Goal: Task Accomplishment & Management: Manage account settings

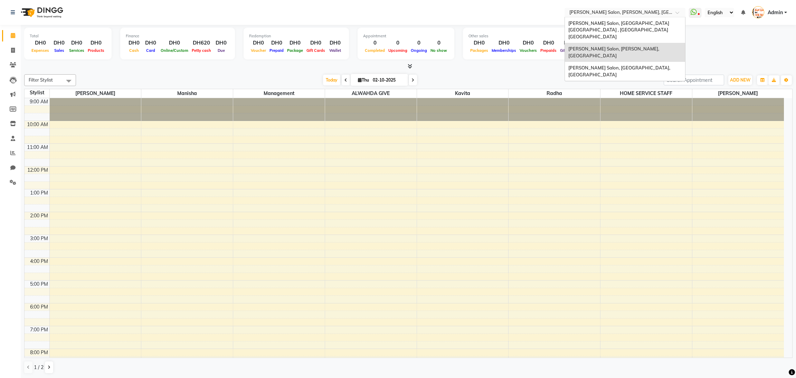
click at [675, 15] on span at bounding box center [679, 14] width 9 height 7
click at [656, 24] on span "[PERSON_NAME] Salon, [GEOGRAPHIC_DATA] [GEOGRAPHIC_DATA] , [GEOGRAPHIC_DATA] [G…" at bounding box center [619, 29] width 102 height 19
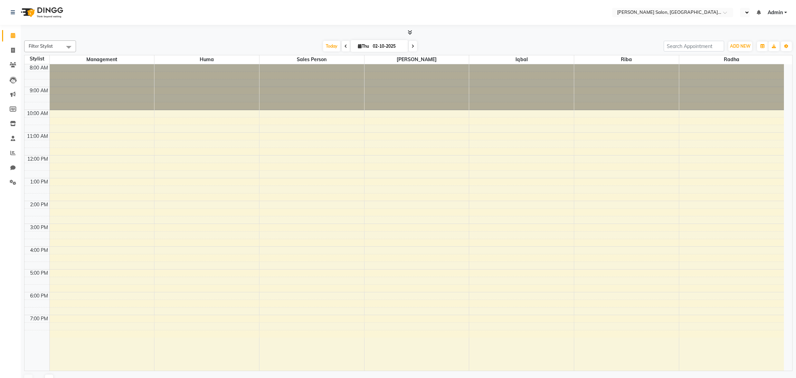
select select "en"
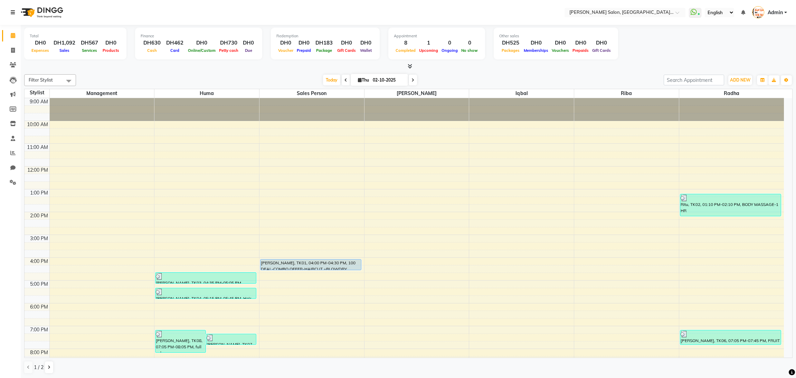
click at [12, 11] on icon at bounding box center [13, 12] width 4 height 5
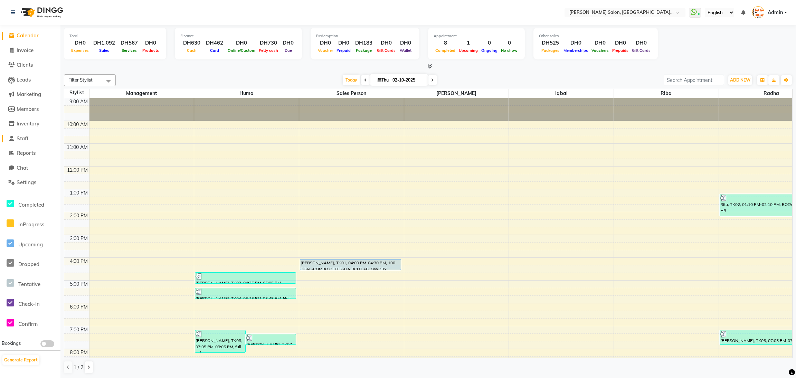
click at [26, 135] on span "Staff" at bounding box center [23, 138] width 12 height 7
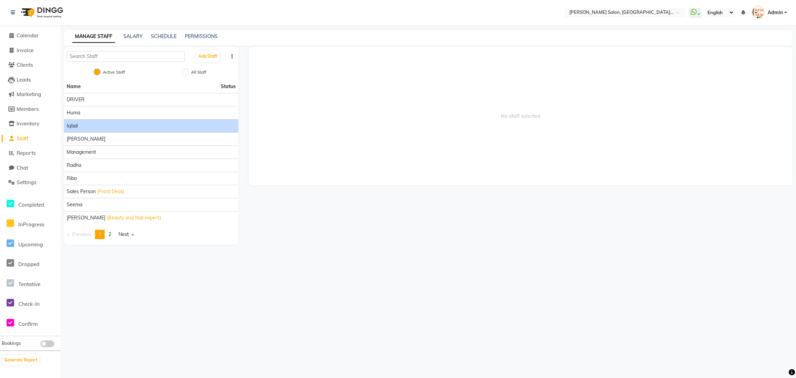
click at [116, 126] on div "Iqbal" at bounding box center [151, 125] width 169 height 7
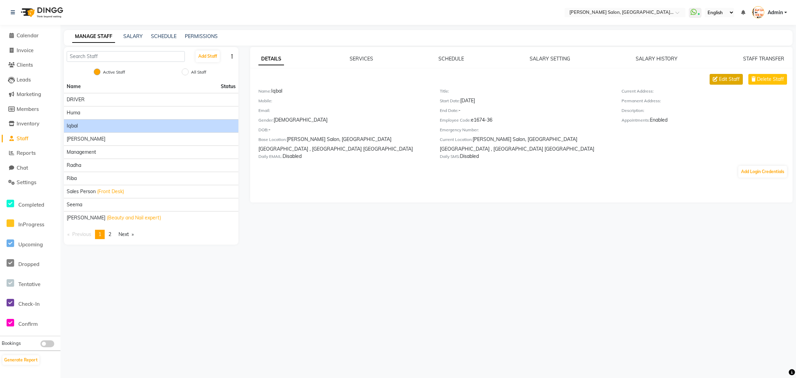
click at [734, 79] on span "Edit Staff" at bounding box center [729, 79] width 21 height 7
select select "female"
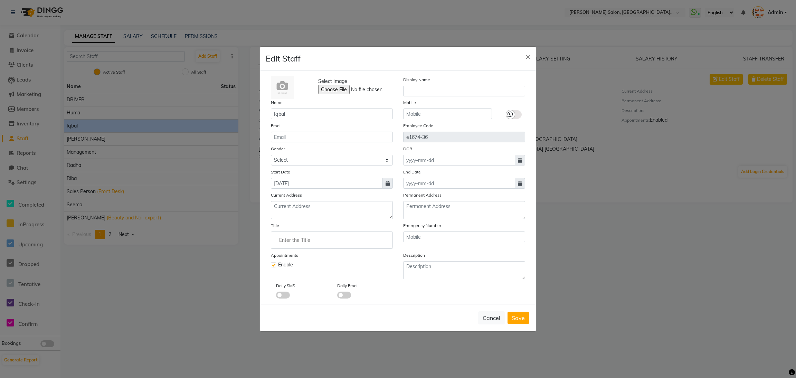
click at [275, 266] on label at bounding box center [273, 264] width 5 height 5
click at [275, 266] on input "checkbox" at bounding box center [273, 264] width 4 height 4
checkbox input "false"
click at [519, 316] on span "Save" at bounding box center [517, 317] width 13 height 7
select select
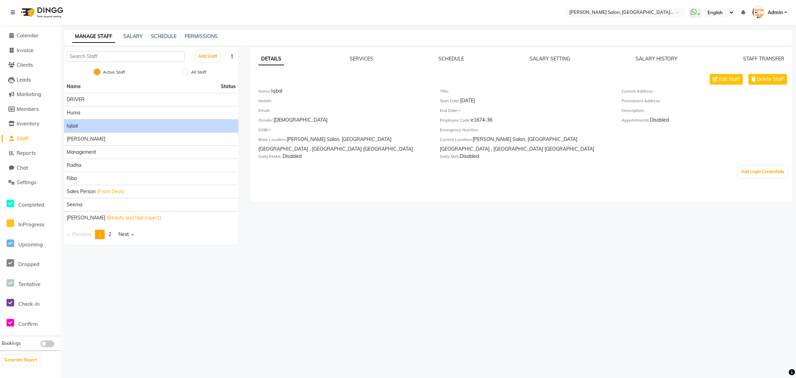
click at [755, 68] on hr at bounding box center [521, 68] width 542 height 0
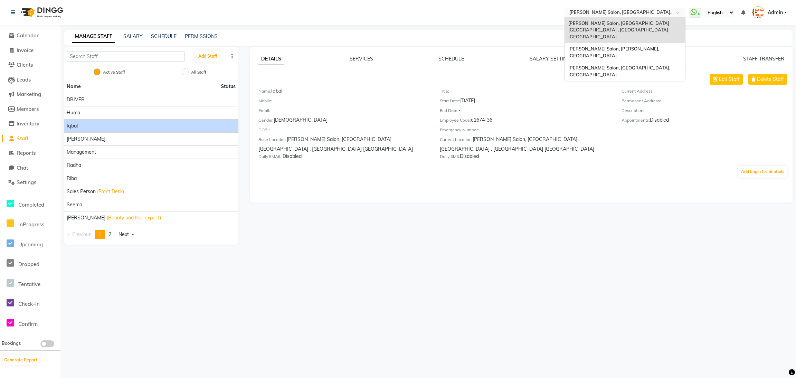
click at [676, 11] on span at bounding box center [679, 14] width 9 height 7
click at [647, 65] on span "[PERSON_NAME] Salon, [GEOGRAPHIC_DATA], [GEOGRAPHIC_DATA]" at bounding box center [619, 71] width 103 height 12
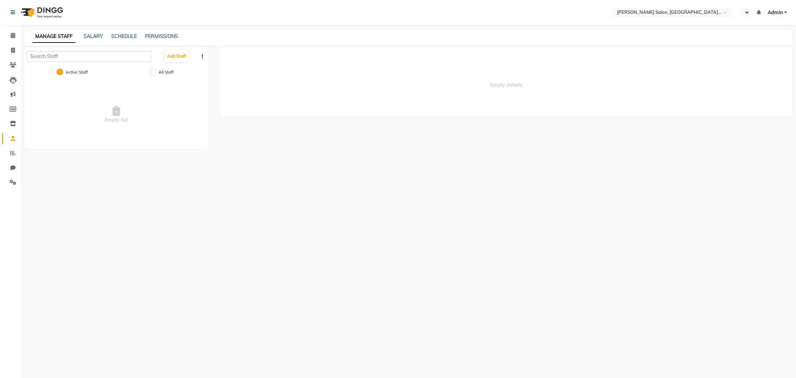
select select "en"
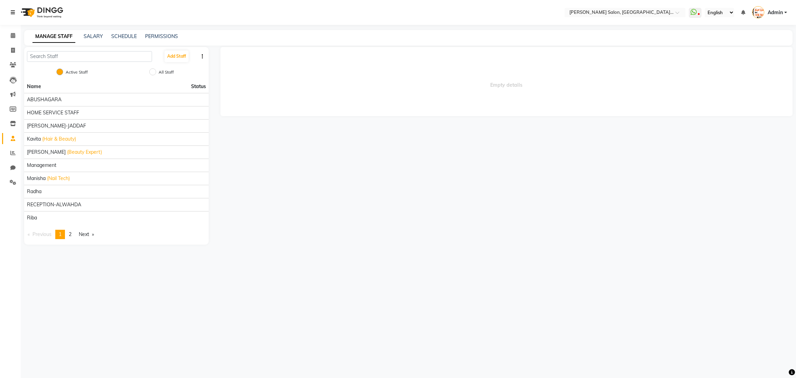
click at [16, 10] on link at bounding box center [14, 12] width 7 height 19
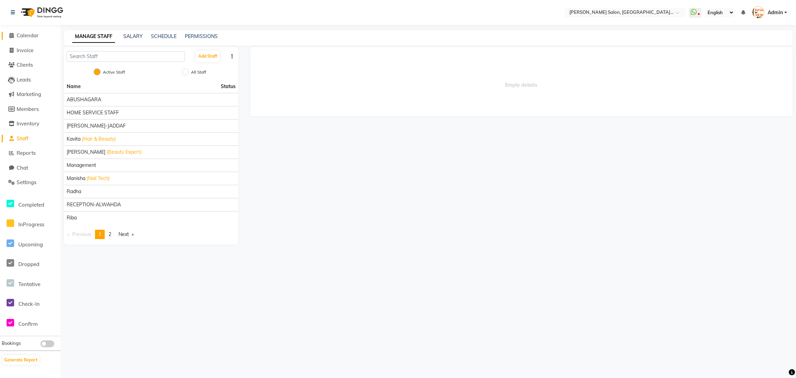
click at [12, 33] on icon at bounding box center [11, 35] width 4 height 5
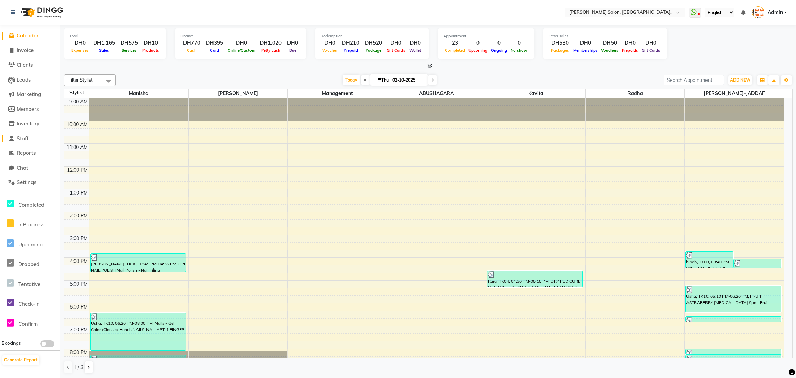
click at [22, 137] on span "Staff" at bounding box center [23, 138] width 12 height 7
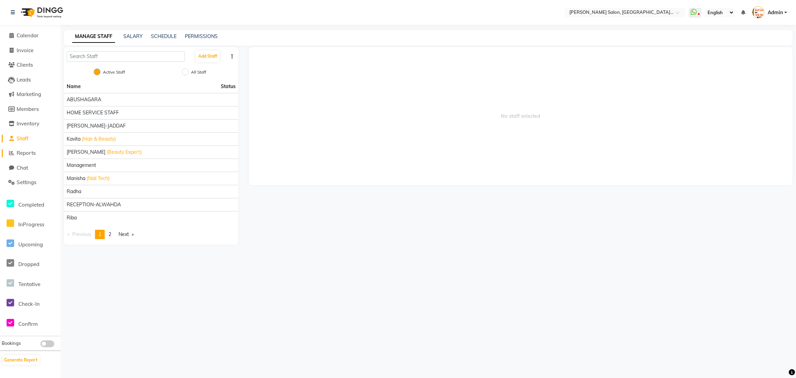
click at [28, 152] on span "Reports" at bounding box center [26, 153] width 19 height 7
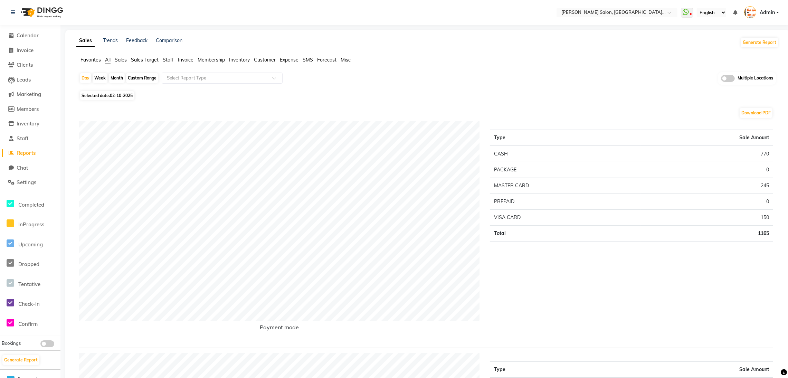
click at [173, 59] on span "Staff" at bounding box center [168, 60] width 11 height 6
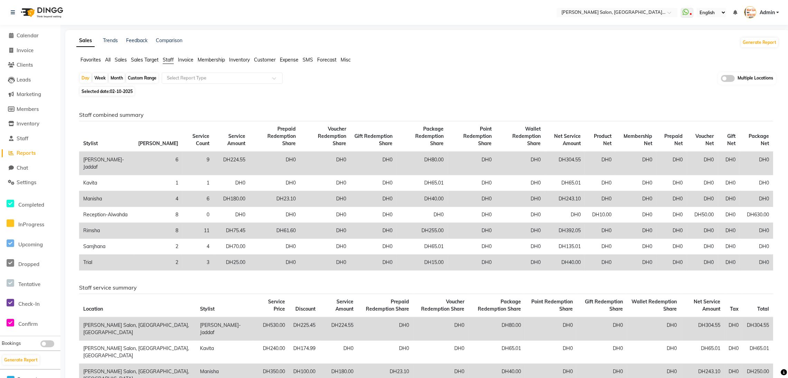
click at [151, 75] on div "Custom Range" at bounding box center [142, 78] width 32 height 10
select select "10"
select select "2025"
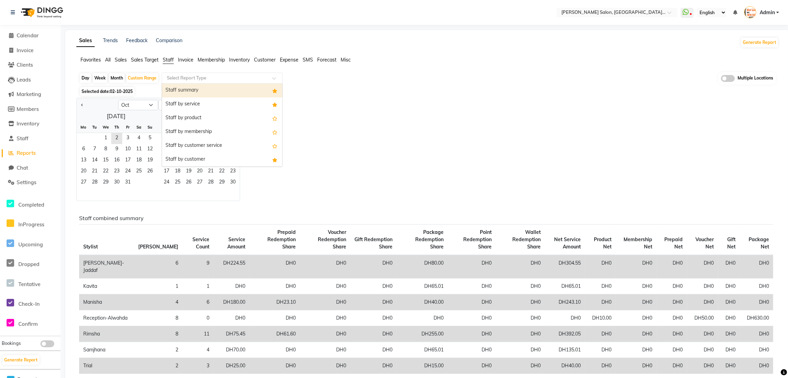
click at [223, 78] on input "text" at bounding box center [214, 78] width 99 height 7
click at [208, 105] on div "Staff by service" at bounding box center [222, 104] width 120 height 14
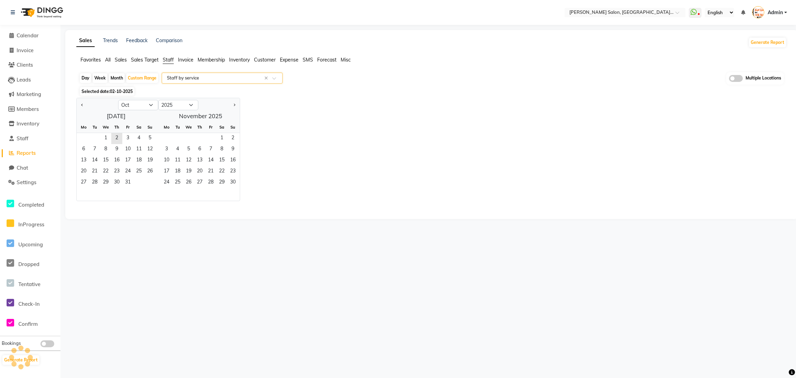
select select "filtered_report"
select select "csv"
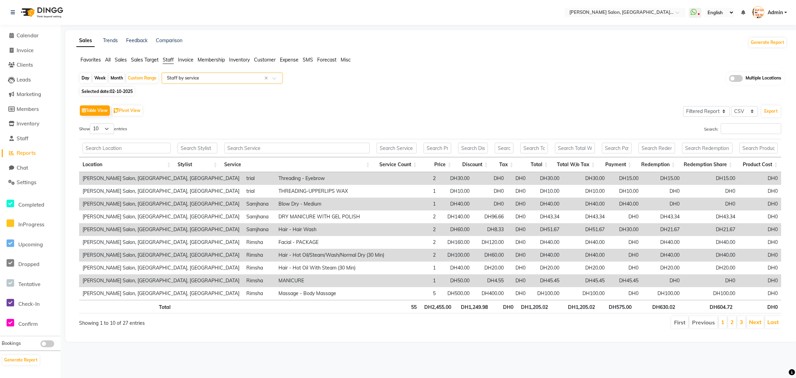
click at [729, 321] on li "2" at bounding box center [732, 322] width 8 height 12
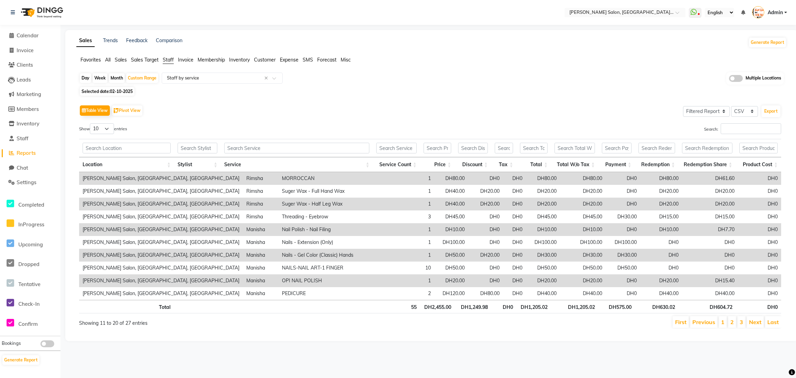
click at [729, 321] on li "2" at bounding box center [732, 322] width 8 height 12
click at [739, 322] on link "3" at bounding box center [740, 321] width 3 height 7
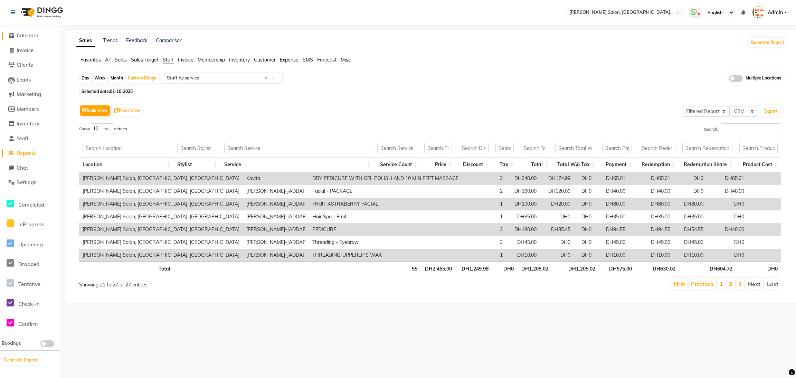
click at [9, 38] on icon at bounding box center [11, 35] width 4 height 5
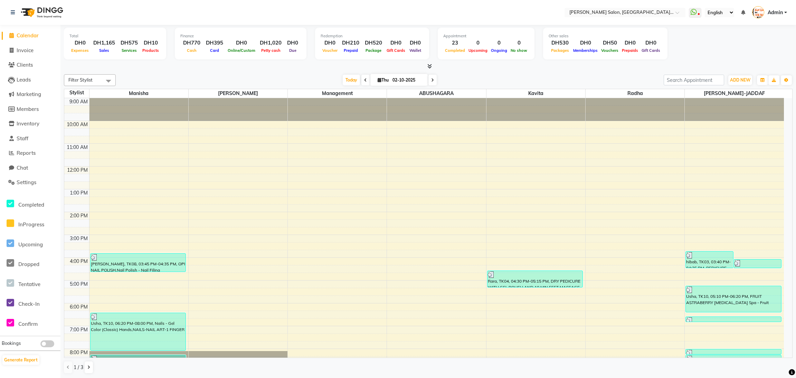
click at [429, 67] on icon at bounding box center [429, 66] width 4 height 5
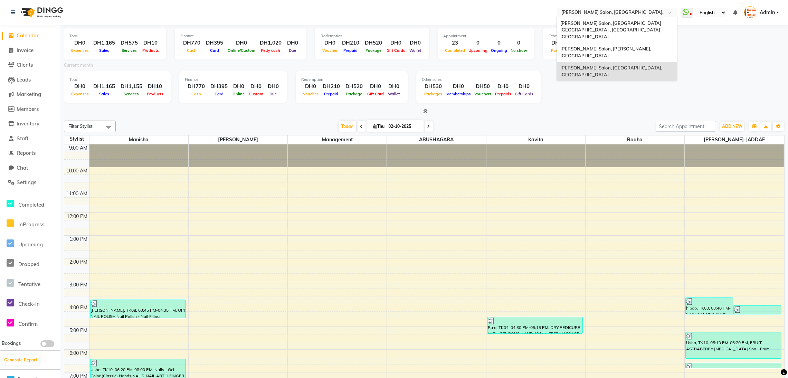
click at [666, 17] on ng-select "Select Location × Chitra Singh Salon, Alwahda, Alwahda Chitra Singh Salon, Al J…" at bounding box center [616, 12] width 121 height 9
click at [643, 46] on span "[PERSON_NAME] Salon, [PERSON_NAME], [GEOGRAPHIC_DATA]" at bounding box center [606, 52] width 92 height 12
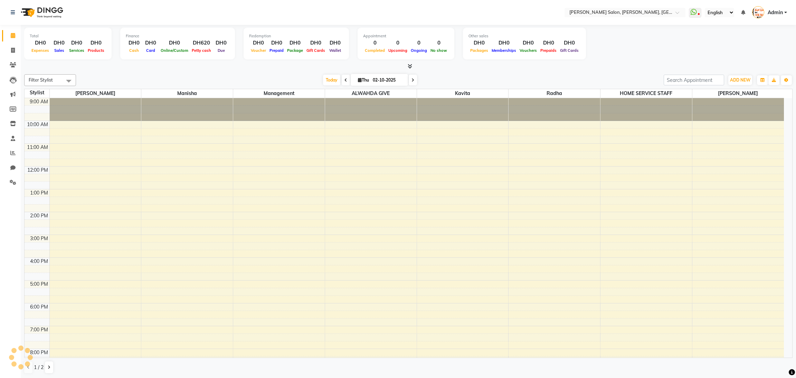
select select "en"
click at [410, 67] on icon at bounding box center [409, 66] width 4 height 5
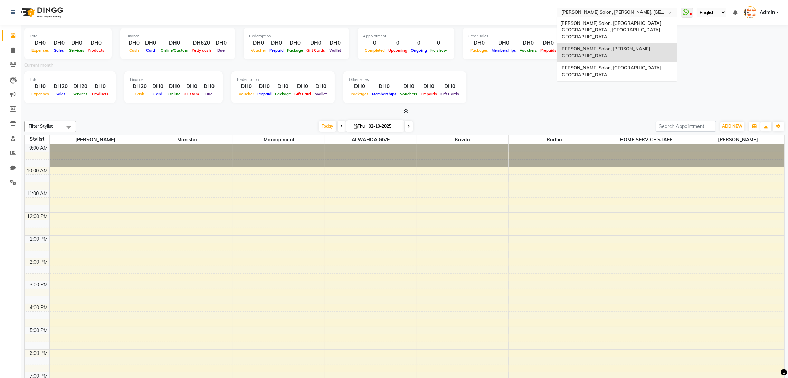
click at [670, 12] on span at bounding box center [671, 14] width 9 height 7
click at [654, 23] on span "[PERSON_NAME] Salon, [GEOGRAPHIC_DATA] [GEOGRAPHIC_DATA] , [GEOGRAPHIC_DATA] [G…" at bounding box center [611, 29] width 102 height 19
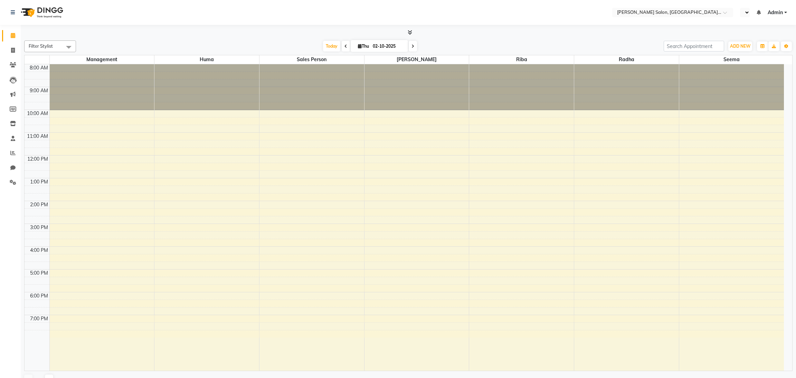
select select "en"
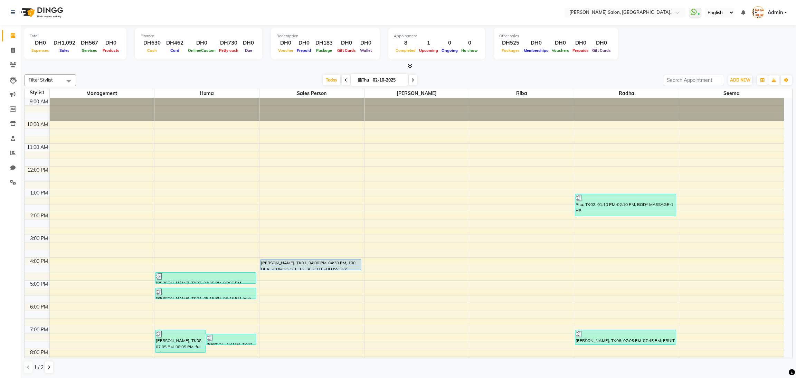
click at [410, 64] on icon at bounding box center [409, 66] width 4 height 5
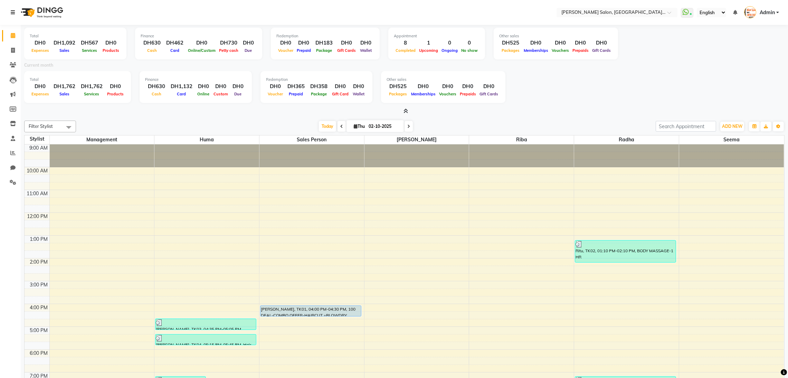
click at [13, 13] on icon at bounding box center [13, 12] width 4 height 5
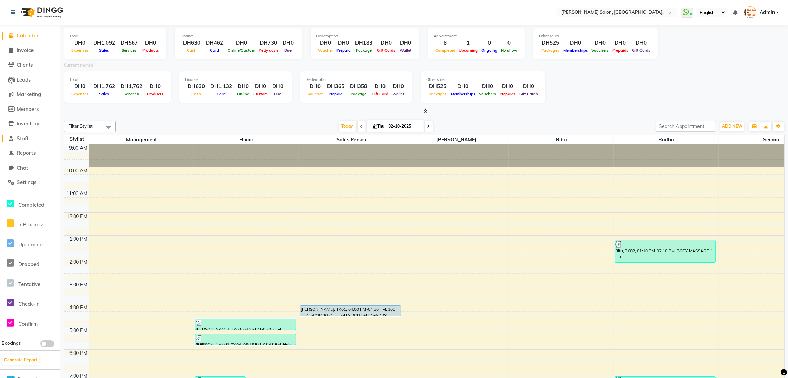
click at [25, 135] on span "Staff" at bounding box center [23, 138] width 12 height 7
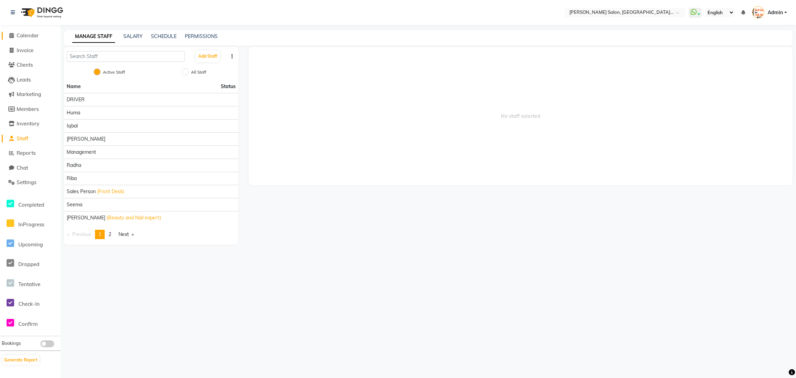
click at [10, 35] on icon at bounding box center [11, 35] width 4 height 5
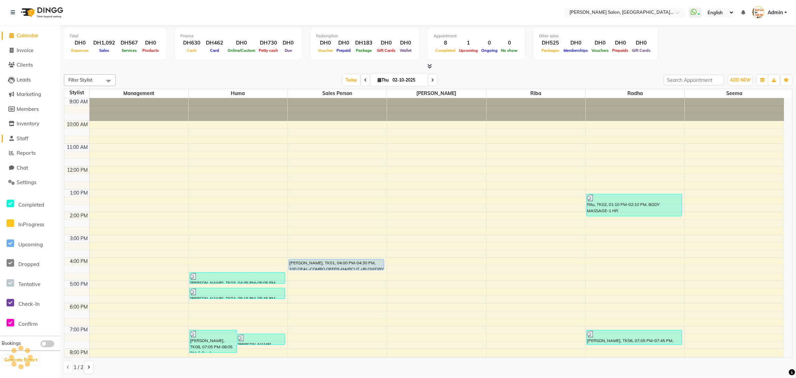
click at [28, 136] on span "Staff" at bounding box center [23, 138] width 12 height 7
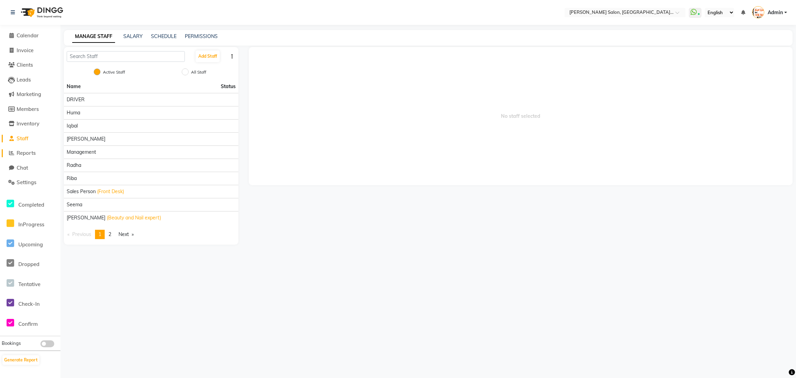
click at [31, 154] on span "Reports" at bounding box center [26, 153] width 19 height 7
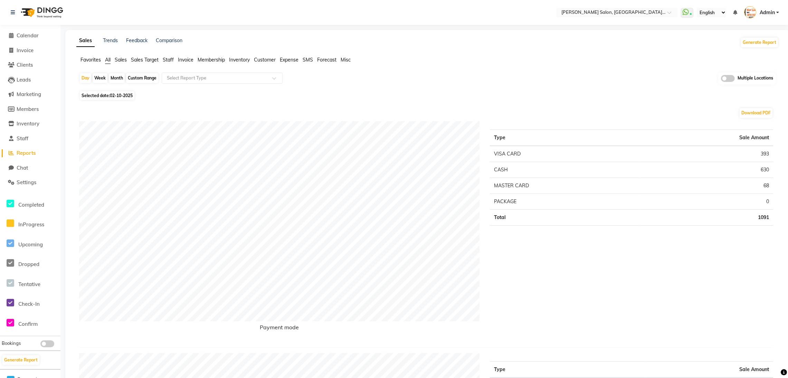
click at [171, 60] on span "Staff" at bounding box center [168, 60] width 11 height 6
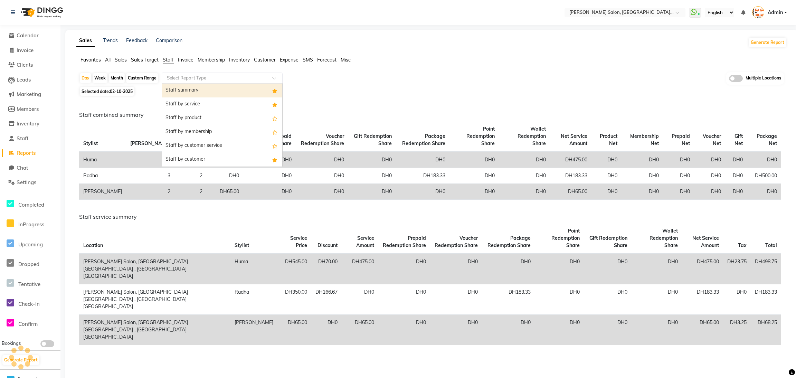
click at [180, 78] on input "text" at bounding box center [214, 78] width 99 height 7
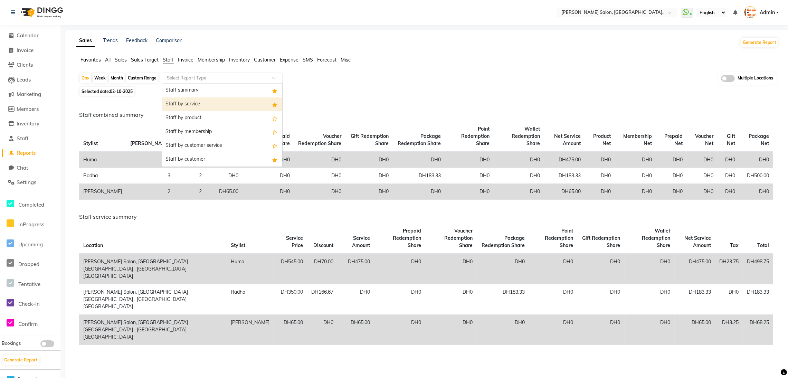
click at [186, 100] on div "Staff by service" at bounding box center [222, 104] width 120 height 14
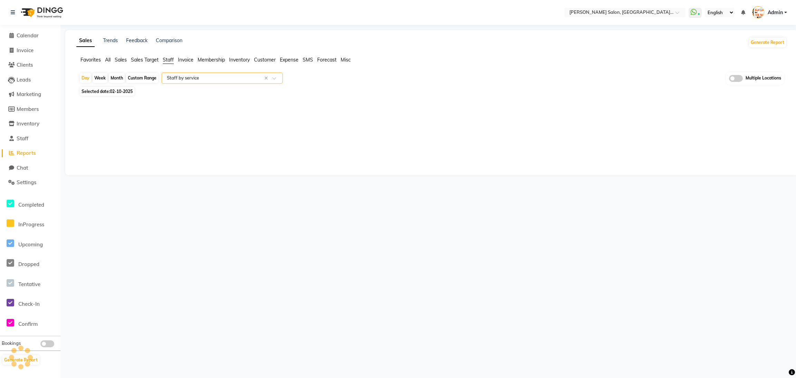
select select "filtered_report"
select select "csv"
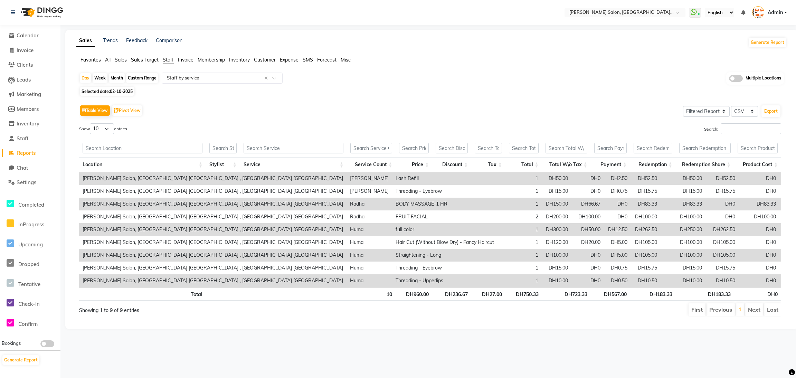
click at [749, 309] on li "Next" at bounding box center [754, 309] width 18 height 12
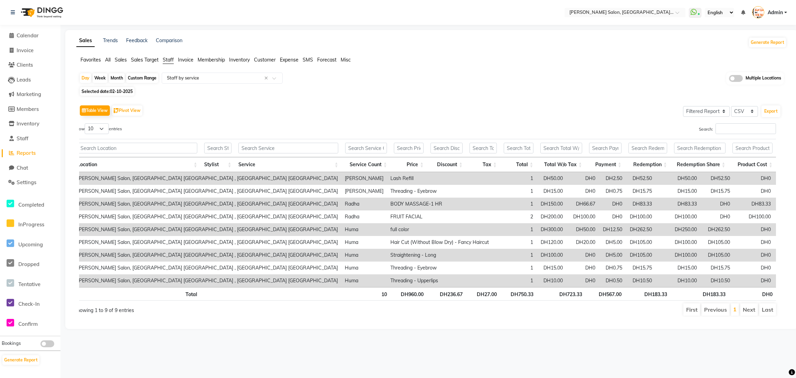
click at [747, 309] on li "Next" at bounding box center [749, 309] width 18 height 12
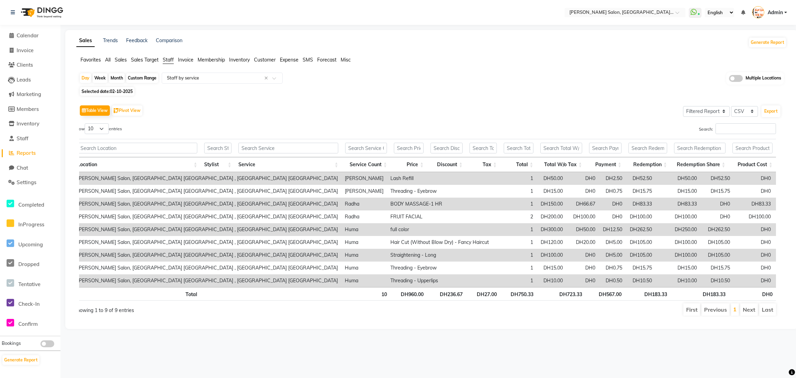
click at [747, 309] on li "Next" at bounding box center [749, 309] width 18 height 12
click at [768, 310] on li "Last" at bounding box center [767, 309] width 17 height 12
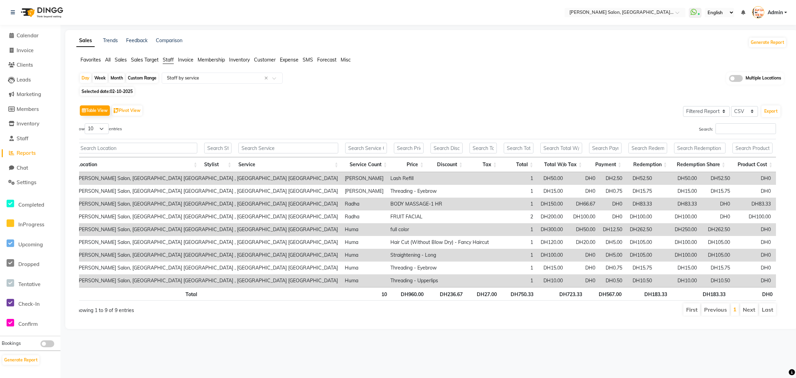
click at [768, 310] on li "Last" at bounding box center [767, 309] width 17 height 12
click at [748, 310] on li "Next" at bounding box center [749, 309] width 18 height 12
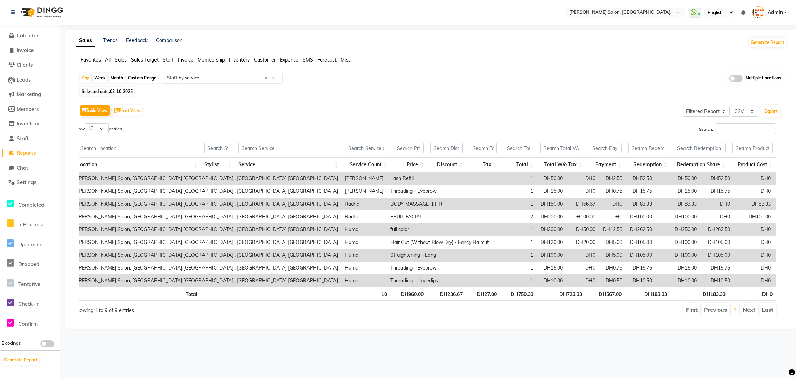
click at [748, 310] on li "Next" at bounding box center [749, 309] width 18 height 12
click at [11, 33] on icon at bounding box center [11, 35] width 4 height 5
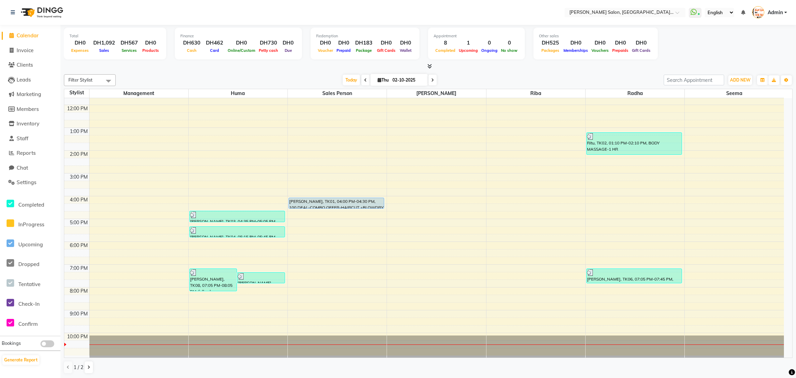
scroll to position [62, 0]
click at [20, 138] on span "Staff" at bounding box center [23, 138] width 12 height 7
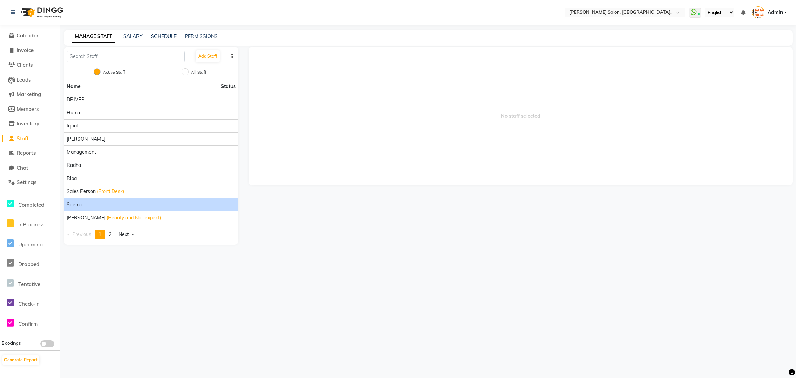
click at [83, 201] on div "Seema" at bounding box center [151, 204] width 169 height 7
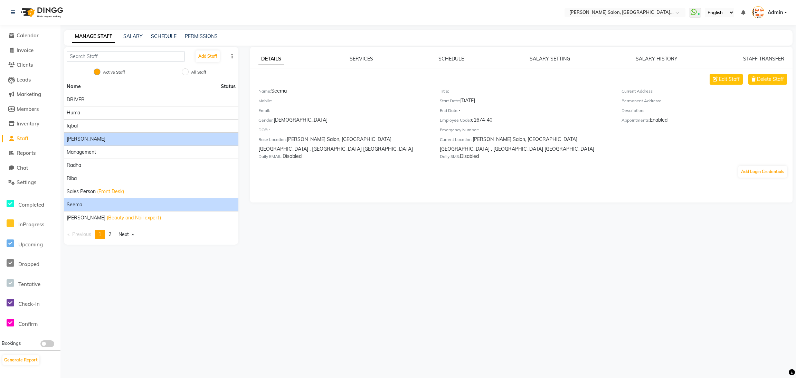
click at [84, 138] on div "[PERSON_NAME]" at bounding box center [151, 138] width 169 height 7
click at [84, 138] on div "Kabita" at bounding box center [151, 138] width 169 height 7
click at [99, 138] on div "Kabita" at bounding box center [151, 138] width 169 height 7
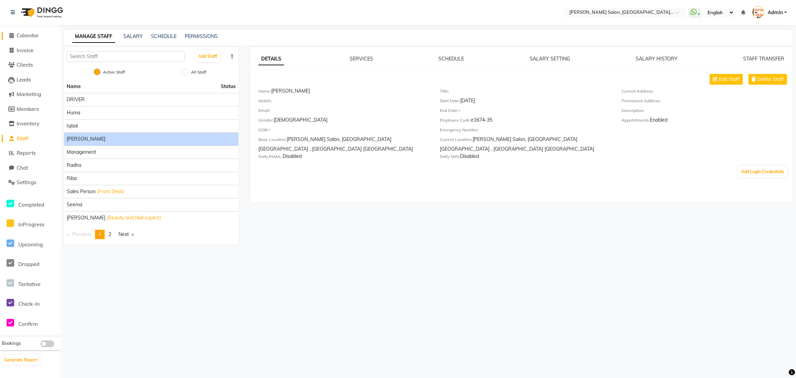
click at [11, 36] on icon at bounding box center [11, 35] width 4 height 5
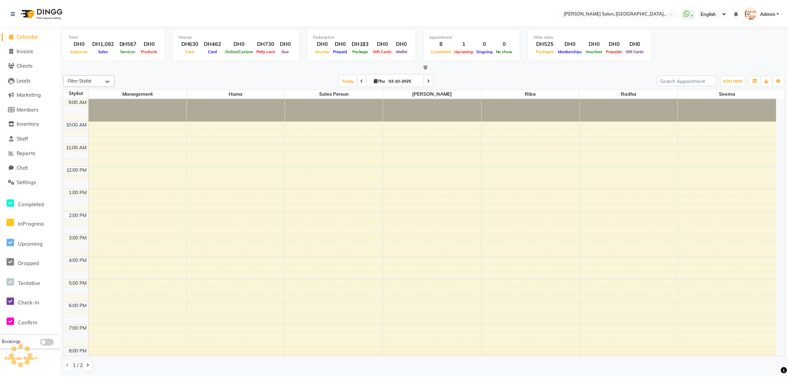
scroll to position [49, 0]
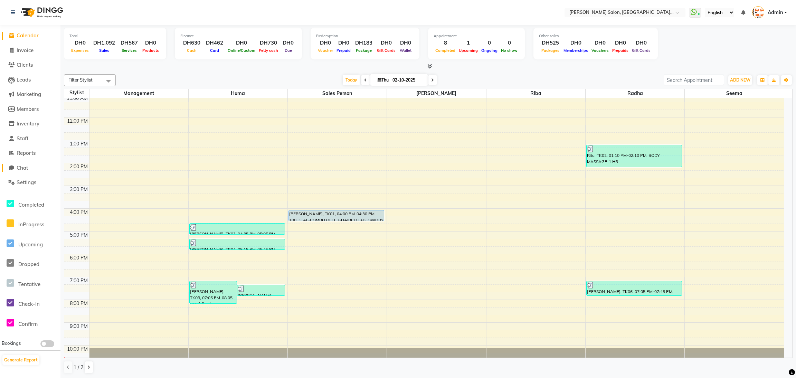
click at [26, 165] on span "Chat" at bounding box center [22, 167] width 11 height 7
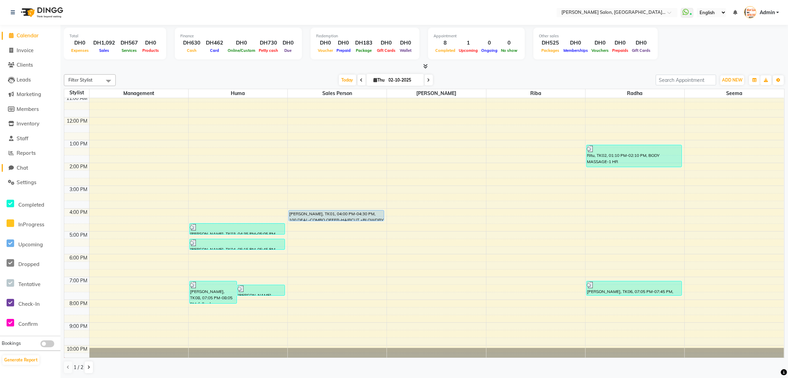
select select "100"
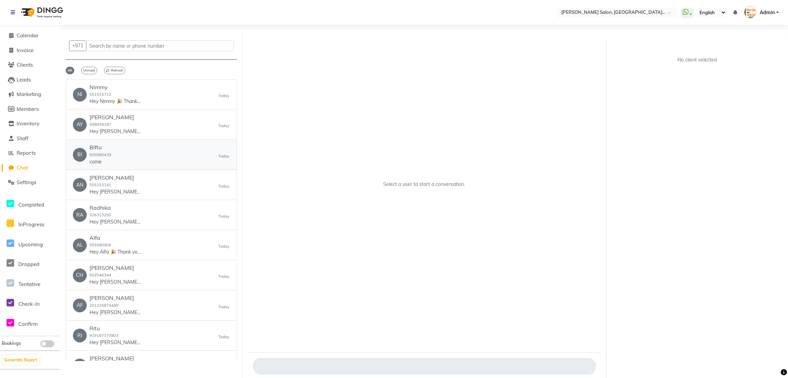
click at [100, 163] on p "come" at bounding box center [100, 161] width 22 height 7
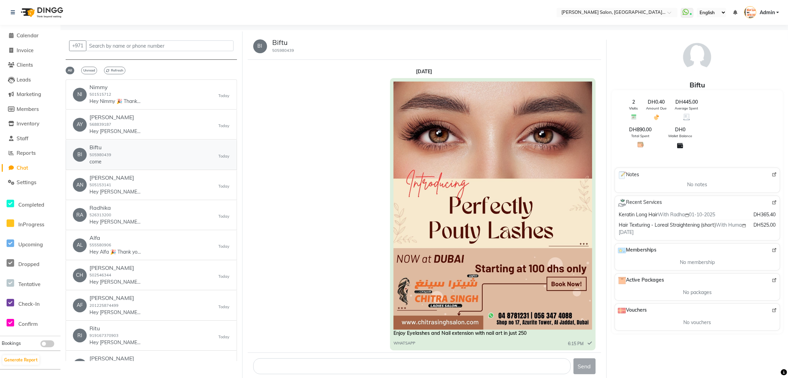
scroll to position [174, 0]
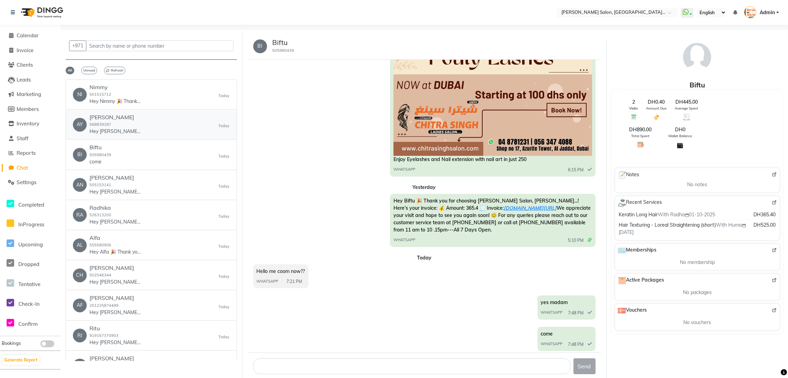
click at [117, 131] on p "Hey Ayesha 🎉 Thank you for choosing Chitra Singh Salon, Al Jadd...! Here’s your…" at bounding box center [115, 131] width 52 height 7
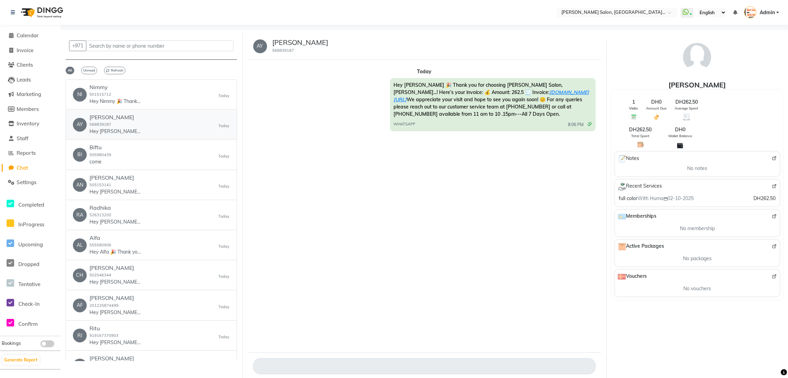
scroll to position [0, 0]
click at [112, 94] on div "Nimmy 501515712 Hey Nimmy 🎉 Thank you for choosing Chitra Singh Salon, Al Jadd.…" at bounding box center [115, 94] width 52 height 21
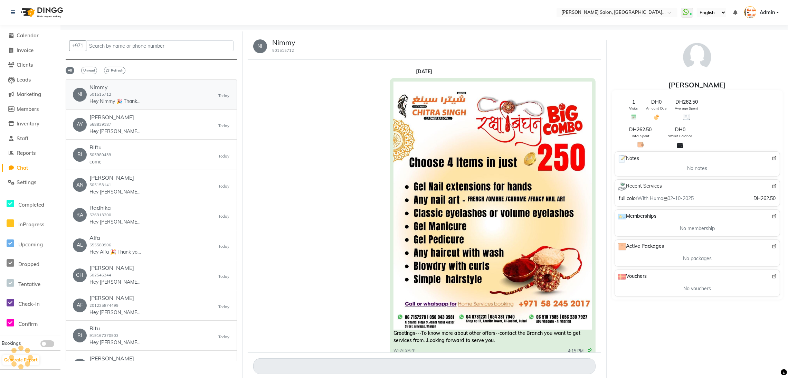
scroll to position [399, 0]
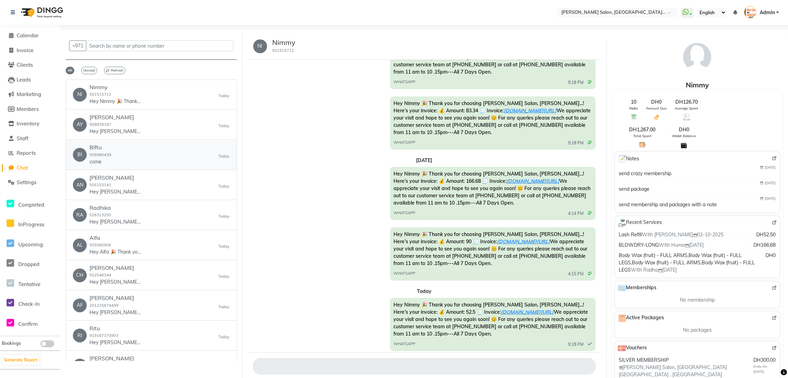
click at [115, 154] on div "BI Biftu 505980439 come Today" at bounding box center [151, 154] width 157 height 21
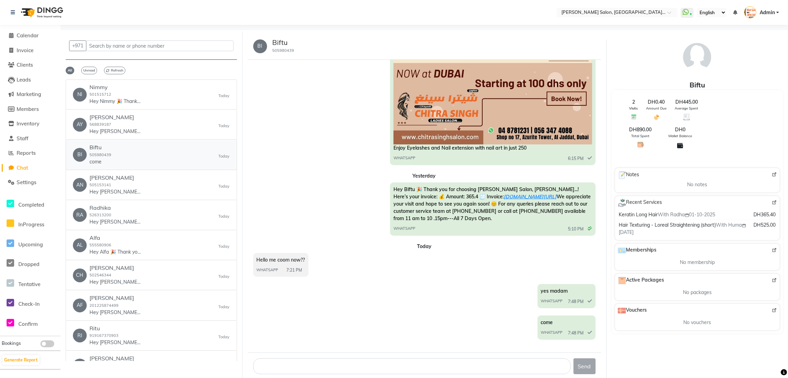
scroll to position [174, 0]
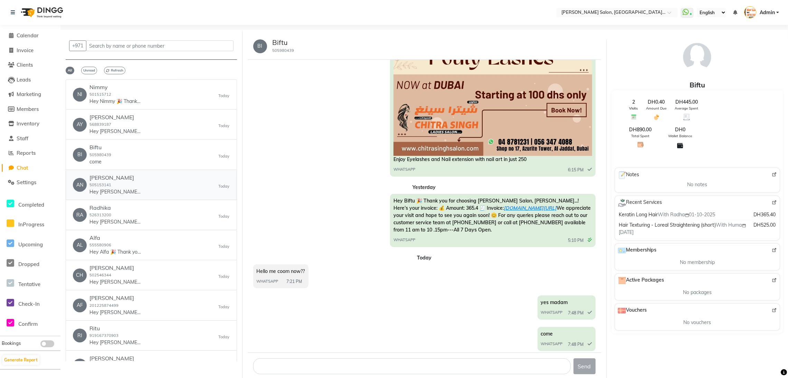
click at [115, 186] on div "Anita 505153141 Hey Anita 🎉 Thank you for choosing Chitra Singh Salon, Al Jadd.…" at bounding box center [115, 184] width 52 height 21
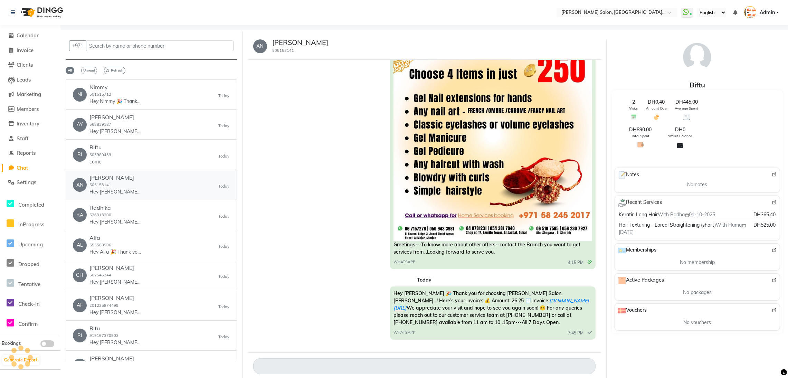
scroll to position [88, 0]
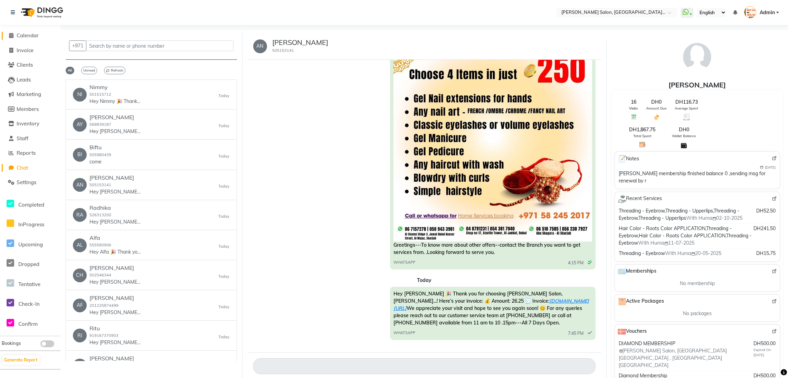
click at [10, 36] on icon at bounding box center [11, 35] width 4 height 5
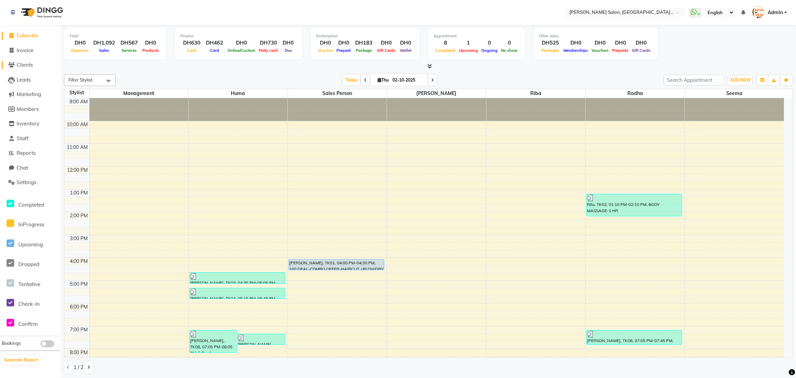
click at [31, 62] on span "Clients" at bounding box center [25, 64] width 16 height 7
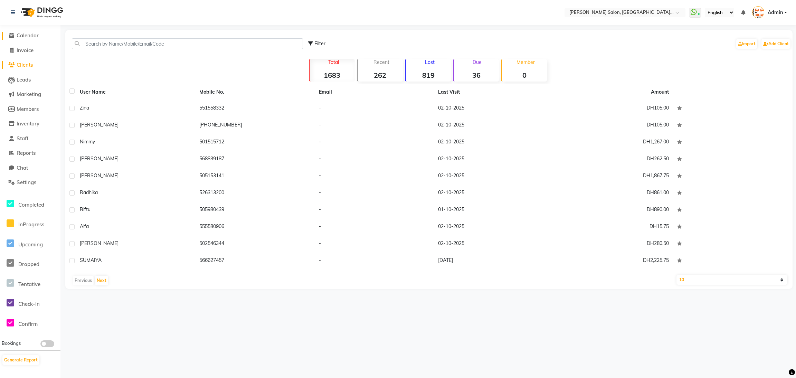
click at [10, 32] on span at bounding box center [11, 36] width 10 height 8
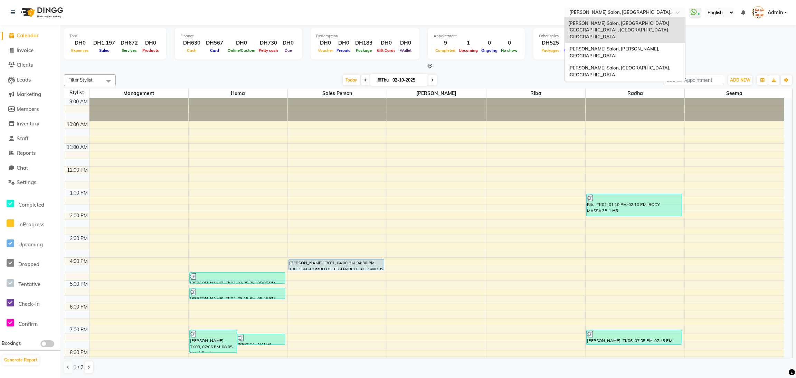
click at [676, 11] on span at bounding box center [679, 14] width 9 height 7
click at [642, 65] on span "[PERSON_NAME] Salon, [GEOGRAPHIC_DATA], [GEOGRAPHIC_DATA]" at bounding box center [619, 71] width 103 height 12
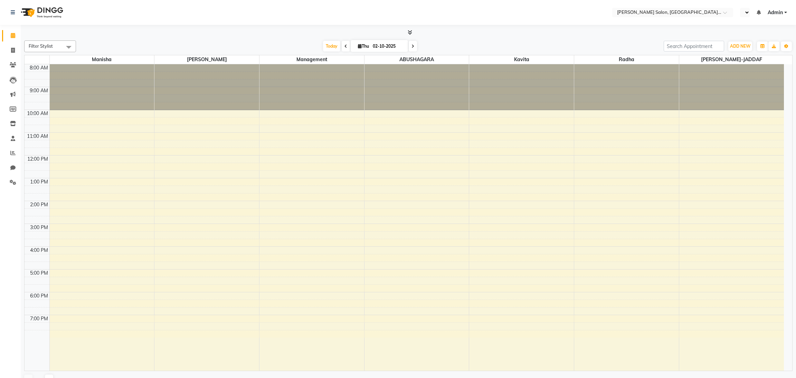
select select "en"
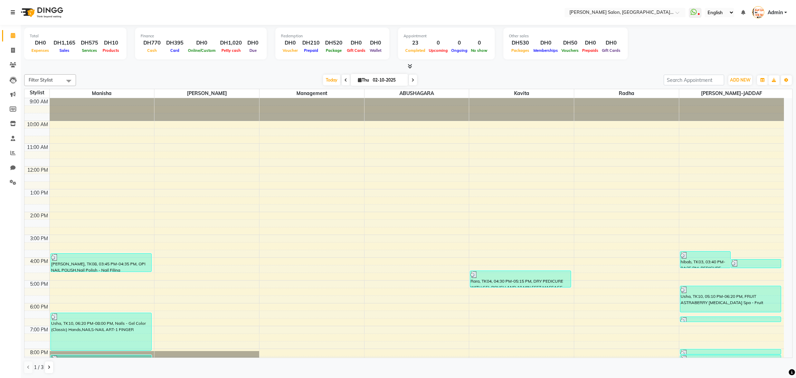
click at [12, 11] on icon at bounding box center [13, 12] width 4 height 5
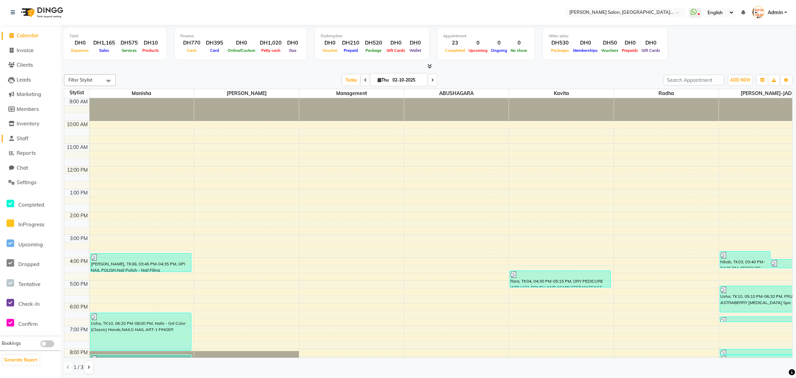
click at [27, 135] on span "Staff" at bounding box center [23, 138] width 12 height 7
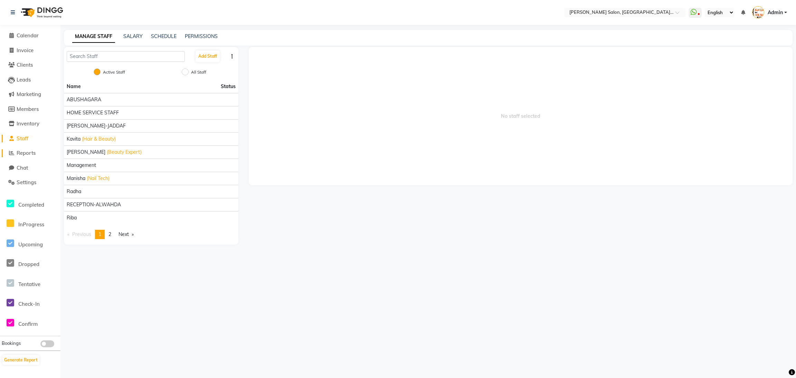
click at [30, 152] on span "Reports" at bounding box center [26, 153] width 19 height 7
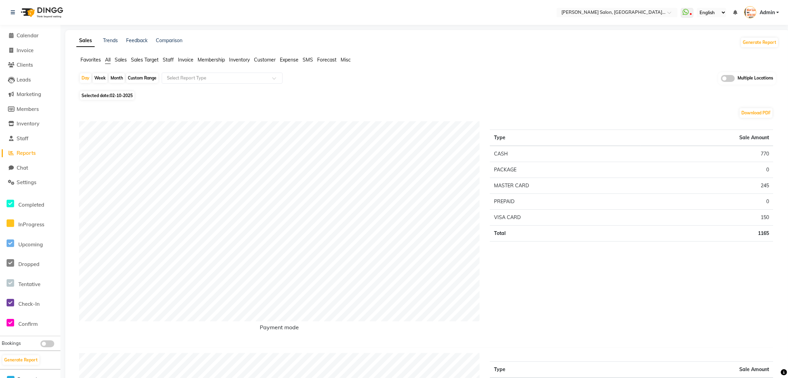
click at [143, 73] on div "Custom Range" at bounding box center [142, 78] width 32 height 10
select select "10"
select select "2025"
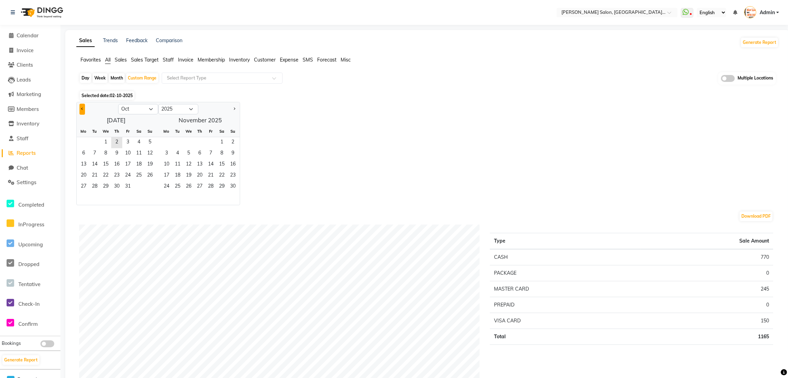
click at [85, 108] on button "Previous month" at bounding box center [82, 109] width 6 height 11
select select "9"
click at [85, 141] on span "1" at bounding box center [83, 142] width 11 height 11
click at [94, 185] on span "30" at bounding box center [94, 186] width 11 height 11
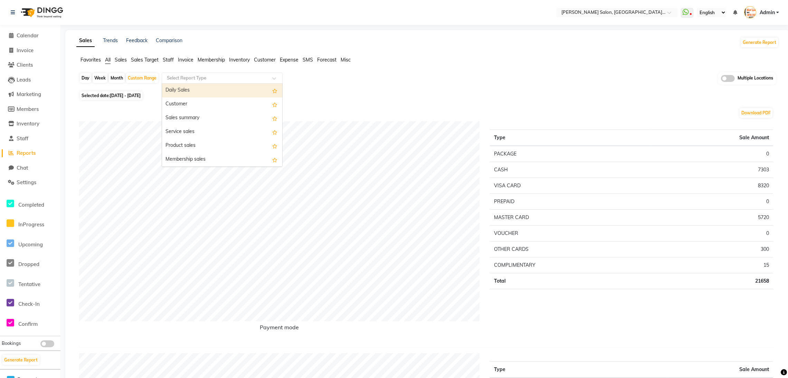
click at [260, 80] on input "text" at bounding box center [214, 78] width 99 height 7
click at [194, 133] on div "Service sales" at bounding box center [222, 132] width 120 height 14
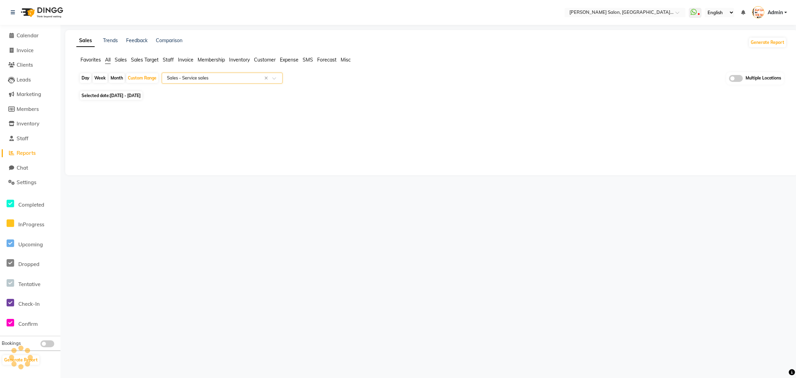
select select "filtered_report"
select select "csv"
click at [170, 60] on span "Staff" at bounding box center [168, 60] width 11 height 6
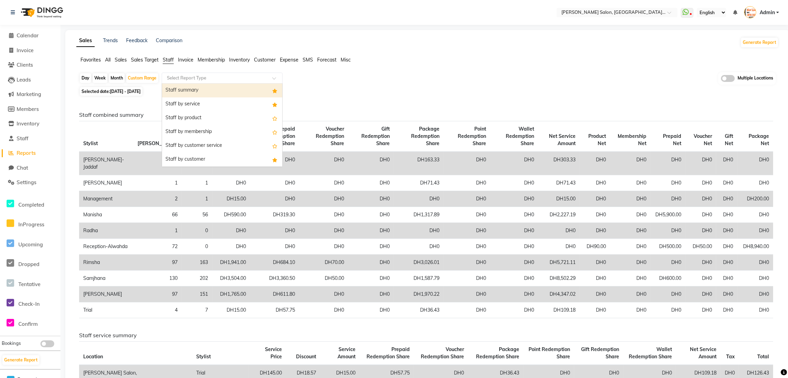
click at [235, 77] on input "text" at bounding box center [214, 78] width 99 height 7
click at [218, 100] on div "Staff by service" at bounding box center [222, 104] width 120 height 14
select select "filtered_report"
select select "csv"
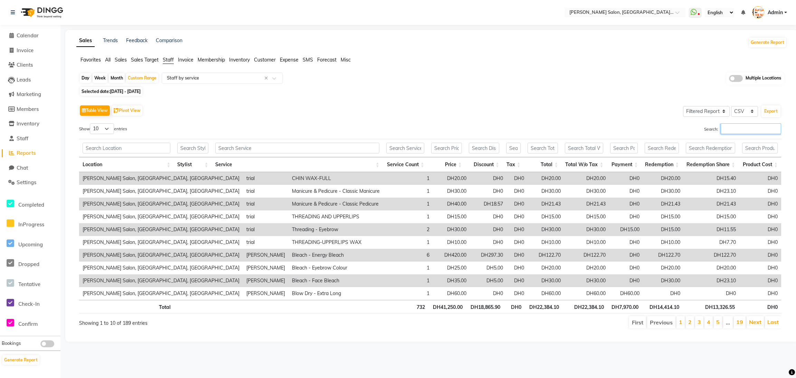
click at [732, 128] on input "Search:" at bounding box center [750, 128] width 60 height 11
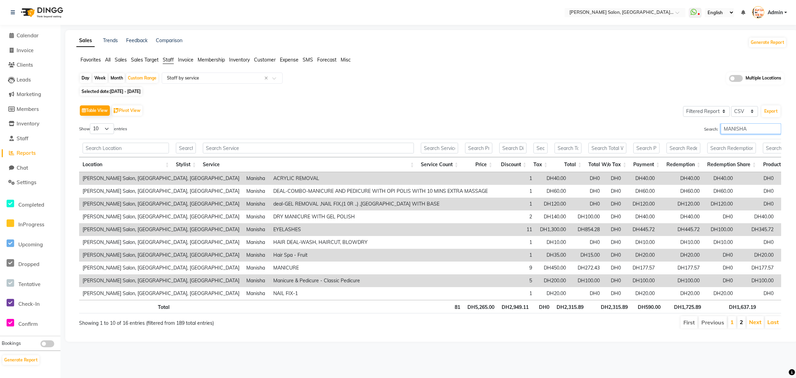
type input "MANISHA"
click at [742, 325] on link "2" at bounding box center [740, 321] width 3 height 7
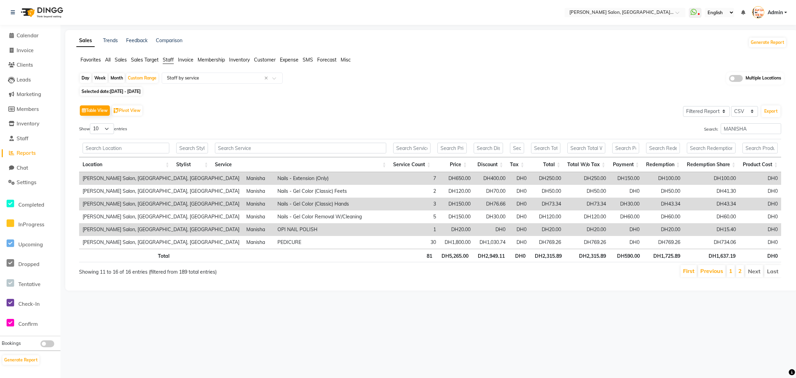
click at [756, 272] on li "Next" at bounding box center [754, 271] width 18 height 12
click at [734, 268] on li "1" at bounding box center [730, 271] width 8 height 12
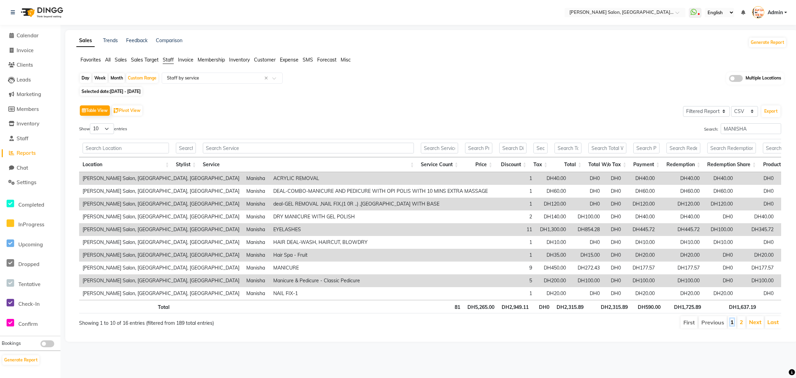
click at [730, 325] on link "1" at bounding box center [731, 321] width 3 height 7
click at [739, 328] on li "2" at bounding box center [741, 322] width 8 height 12
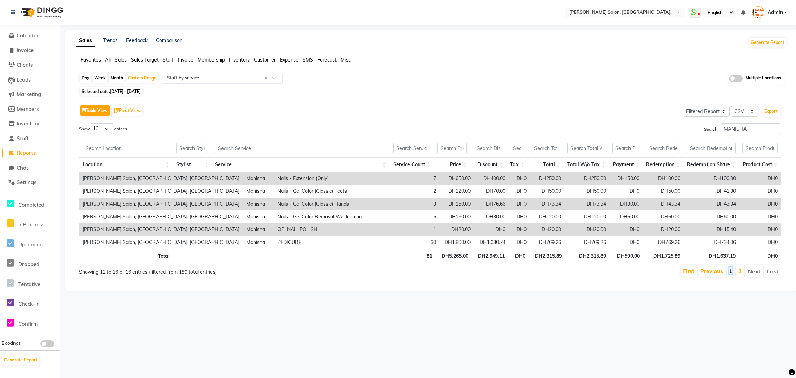
click at [729, 271] on link "1" at bounding box center [730, 270] width 3 height 7
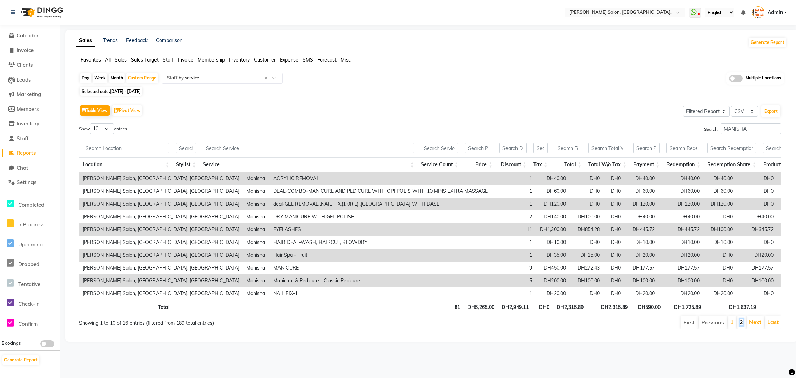
click at [742, 325] on link "2" at bounding box center [740, 321] width 3 height 7
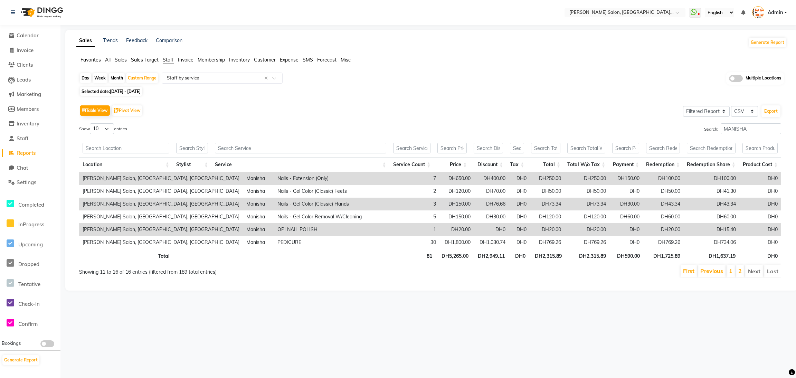
click at [769, 270] on li "Last" at bounding box center [772, 271] width 17 height 12
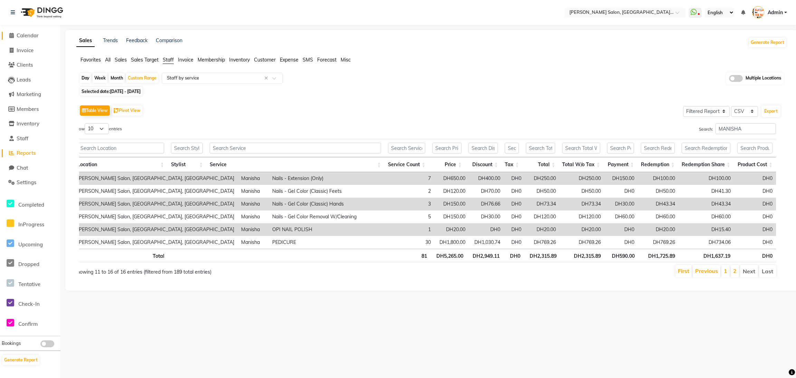
click at [11, 37] on icon at bounding box center [11, 35] width 4 height 5
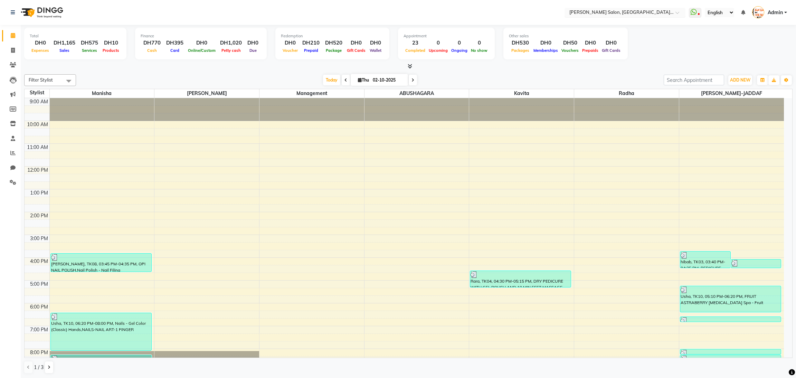
click at [675, 12] on span at bounding box center [679, 14] width 9 height 7
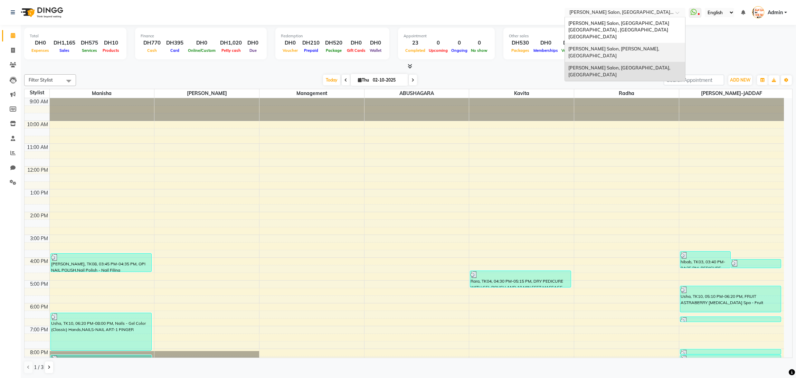
click at [646, 46] on span "[PERSON_NAME] Salon, [PERSON_NAME], [GEOGRAPHIC_DATA]" at bounding box center [614, 52] width 92 height 12
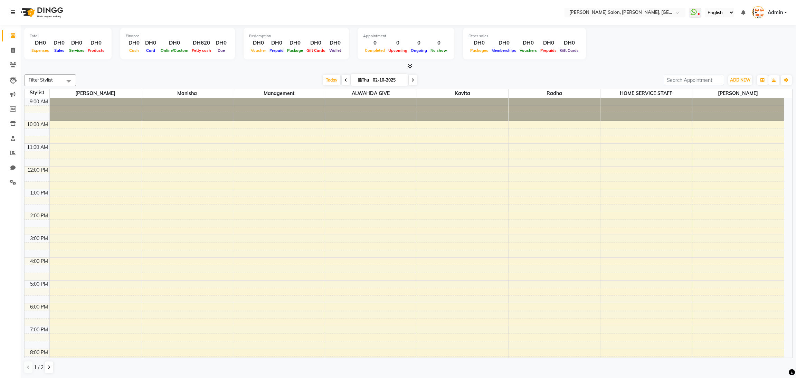
click at [11, 11] on icon at bounding box center [13, 12] width 4 height 5
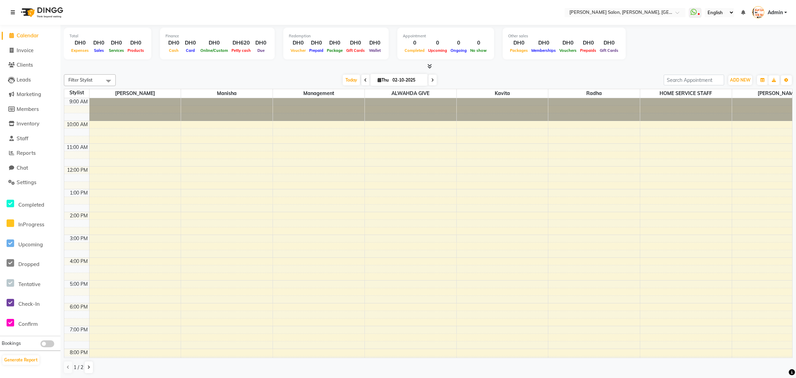
click at [11, 11] on icon at bounding box center [13, 12] width 4 height 5
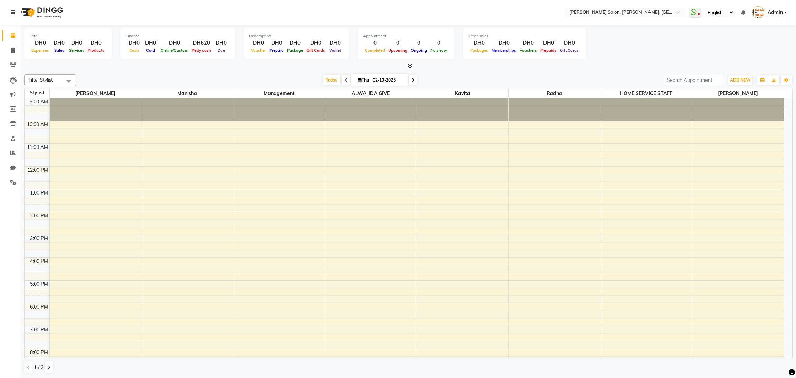
click at [11, 11] on icon at bounding box center [13, 12] width 4 height 5
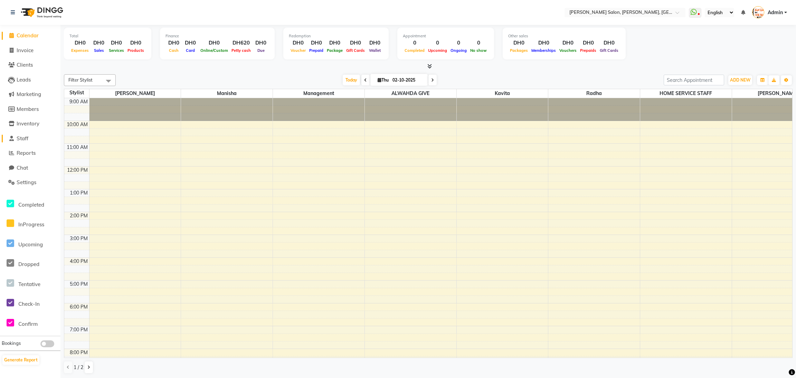
click at [28, 135] on span "Staff" at bounding box center [23, 138] width 12 height 7
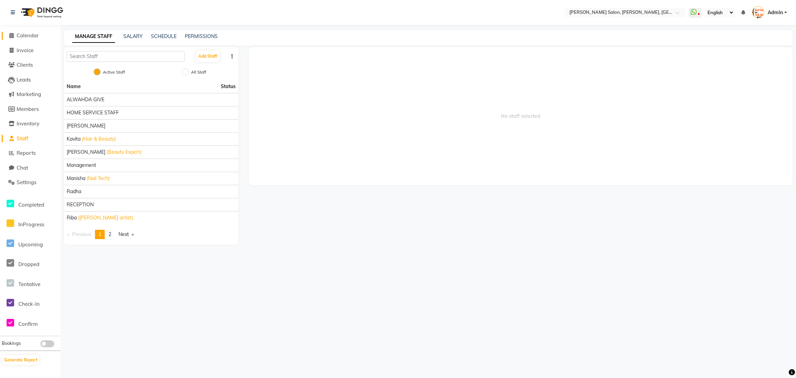
click at [10, 34] on icon at bounding box center [11, 35] width 4 height 5
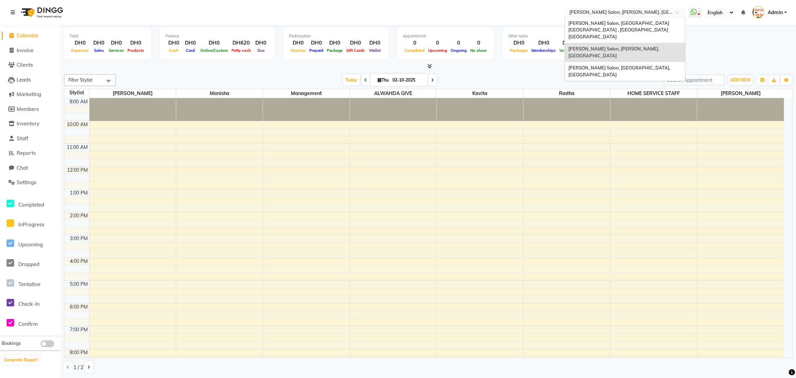
click at [677, 12] on span at bounding box center [679, 14] width 9 height 7
click at [657, 20] on span "[PERSON_NAME] Salon, [GEOGRAPHIC_DATA] [GEOGRAPHIC_DATA] , [GEOGRAPHIC_DATA] [G…" at bounding box center [619, 29] width 102 height 19
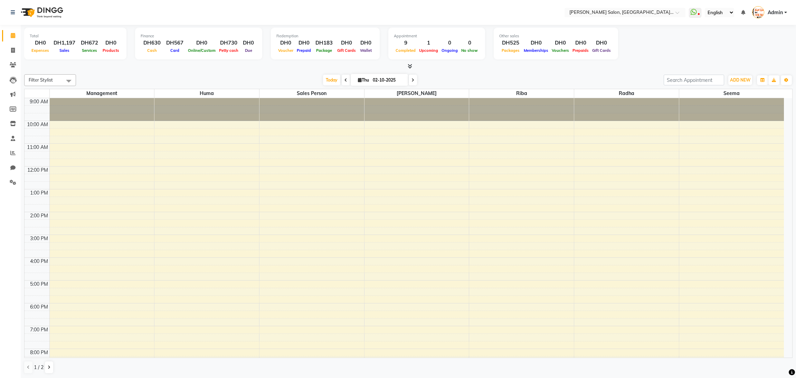
select select "en"
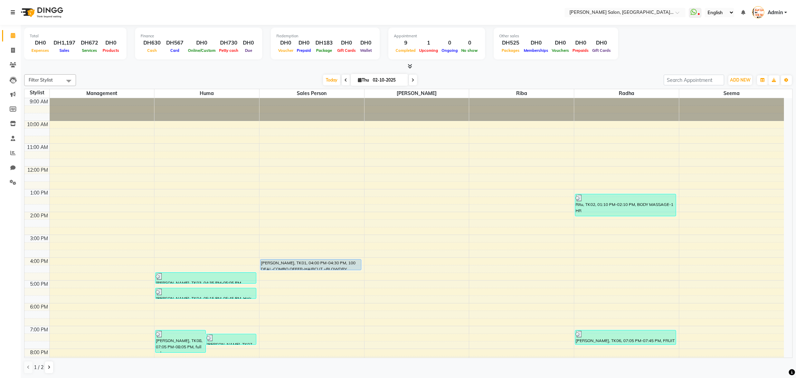
click at [14, 12] on icon at bounding box center [13, 12] width 4 height 5
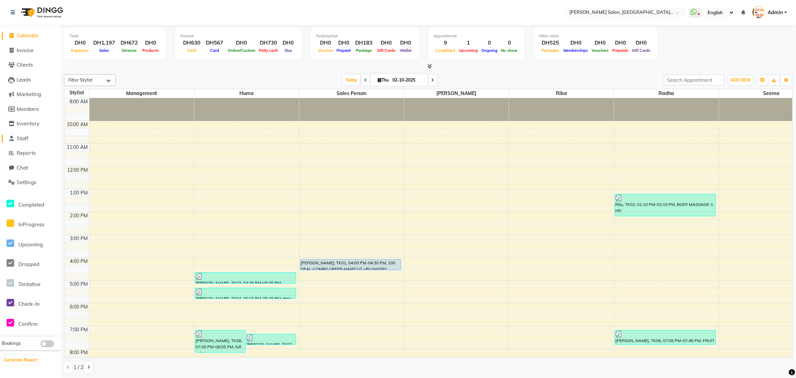
click at [26, 138] on span "Staff" at bounding box center [23, 138] width 12 height 7
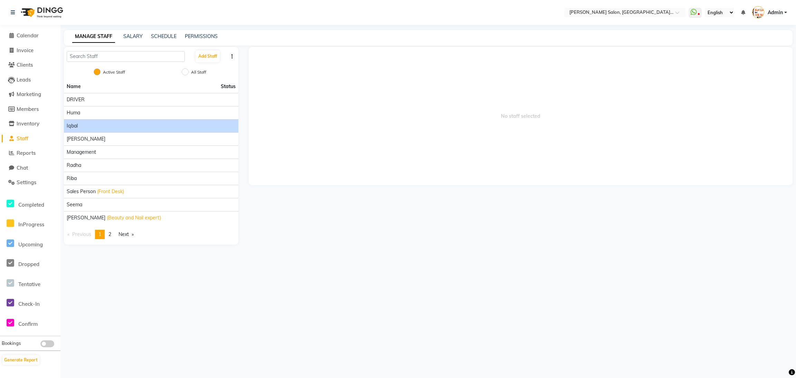
click at [94, 123] on div "Iqbal" at bounding box center [151, 125] width 169 height 7
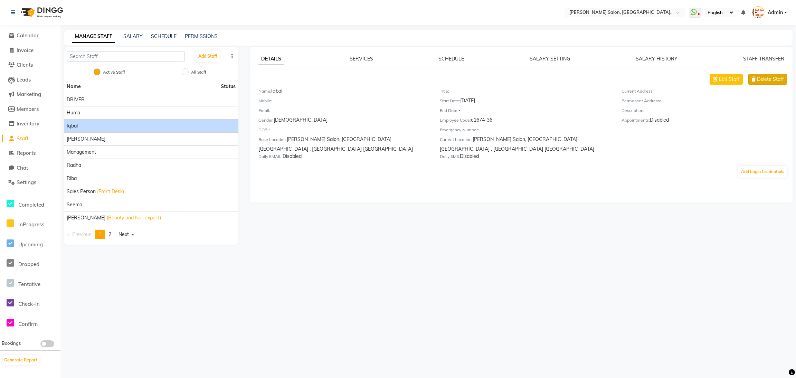
click at [764, 81] on span "Delete Staff" at bounding box center [770, 79] width 27 height 7
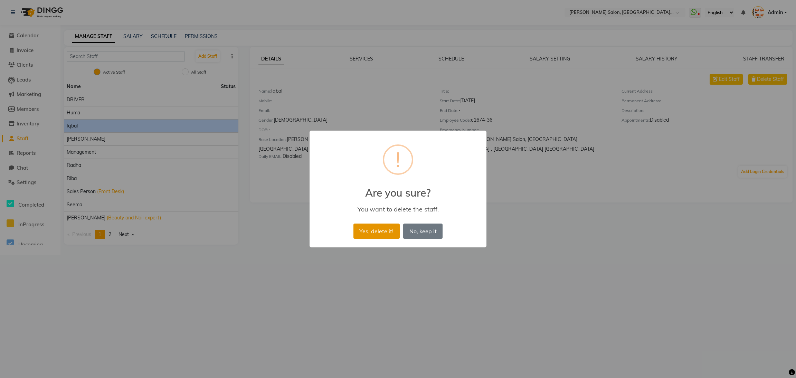
click at [387, 229] on button "Yes, delete it!" at bounding box center [376, 230] width 46 height 15
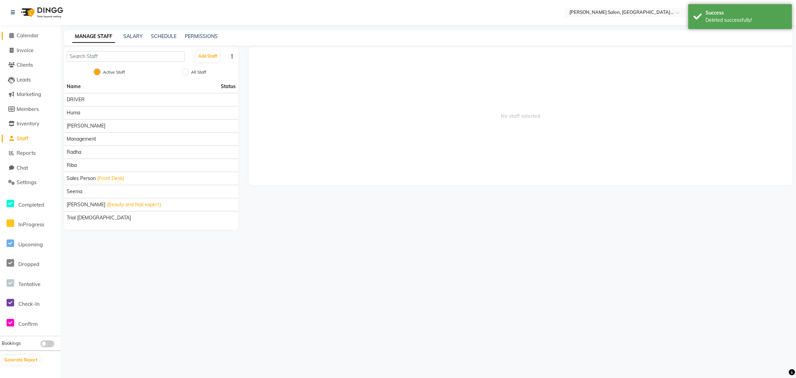
click at [14, 36] on span at bounding box center [11, 36] width 10 height 8
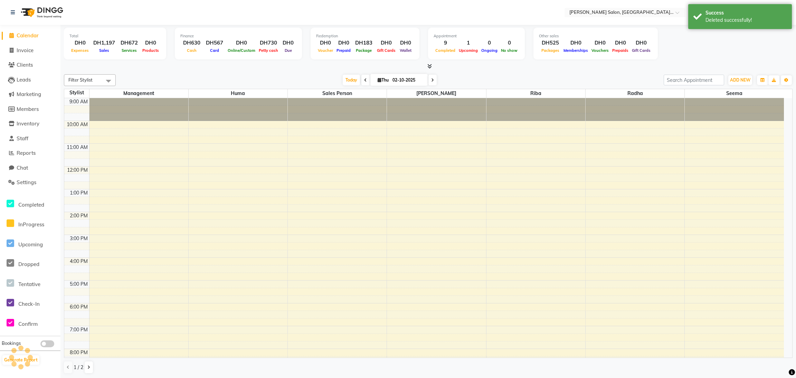
scroll to position [49, 0]
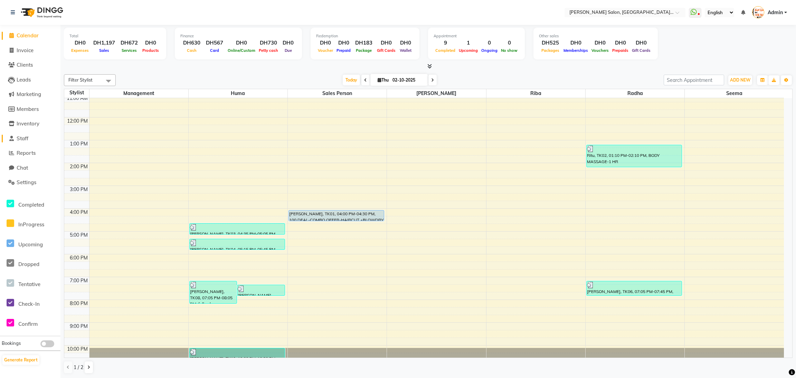
click at [23, 139] on span "Staff" at bounding box center [23, 138] width 12 height 7
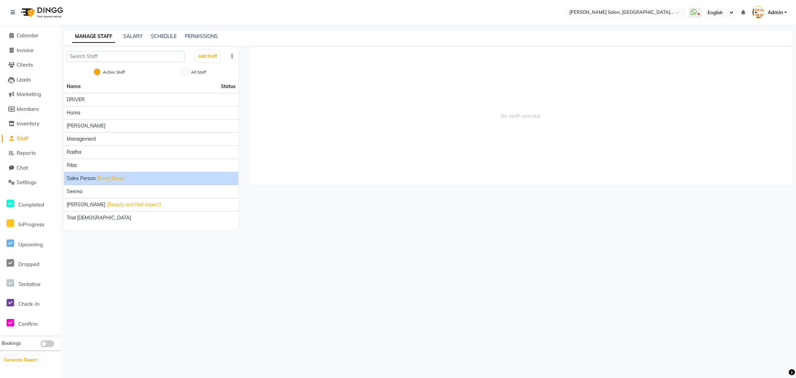
click at [105, 181] on span "(Front Desk)" at bounding box center [110, 178] width 27 height 7
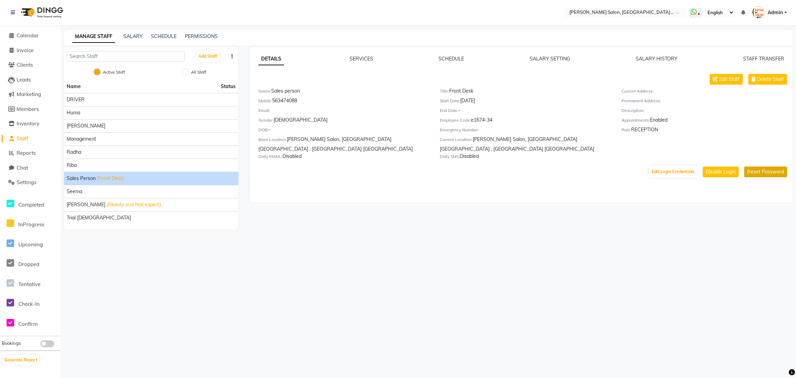
click at [756, 166] on button "Reset Password" at bounding box center [765, 171] width 43 height 11
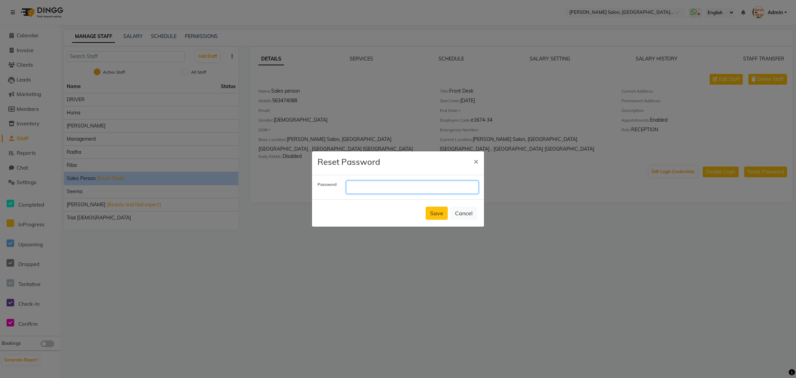
click at [391, 189] on input "text" at bounding box center [412, 187] width 132 height 13
type input "YUMMY"
click at [438, 215] on button "Save" at bounding box center [436, 212] width 22 height 13
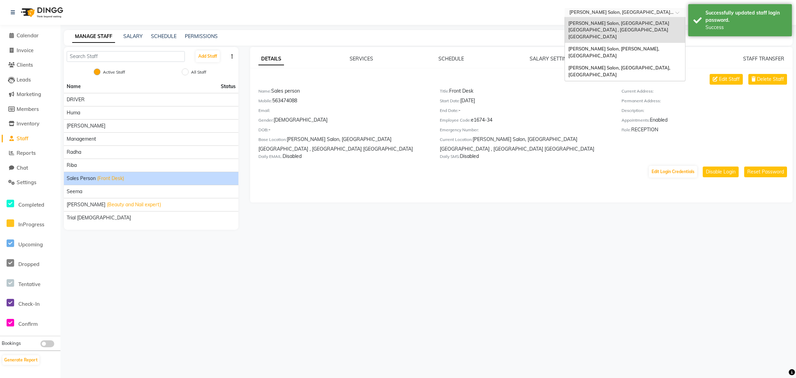
click at [675, 15] on span at bounding box center [679, 14] width 9 height 7
click at [645, 65] on span "[PERSON_NAME] Salon, [GEOGRAPHIC_DATA], [GEOGRAPHIC_DATA]" at bounding box center [619, 71] width 103 height 12
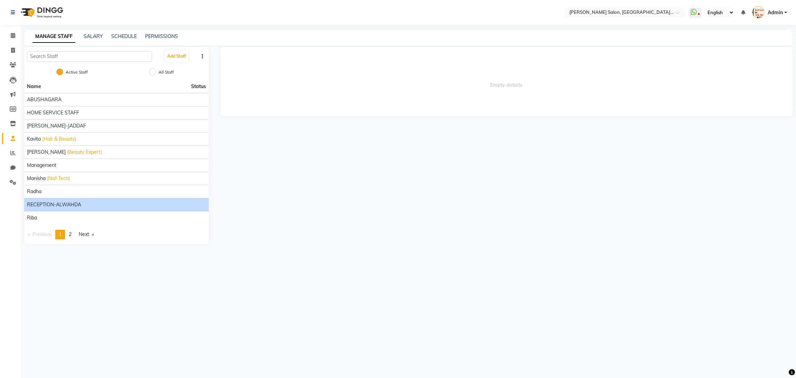
click at [75, 202] on span "RECEPTION-ALWAHDA" at bounding box center [54, 204] width 54 height 7
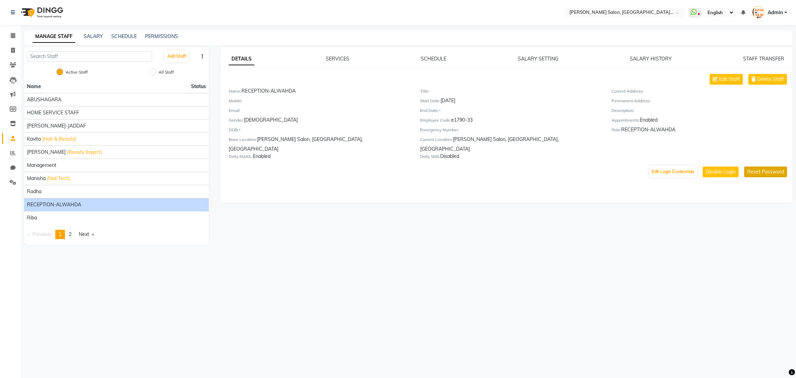
click at [767, 166] on button "Reset Password" at bounding box center [765, 171] width 43 height 11
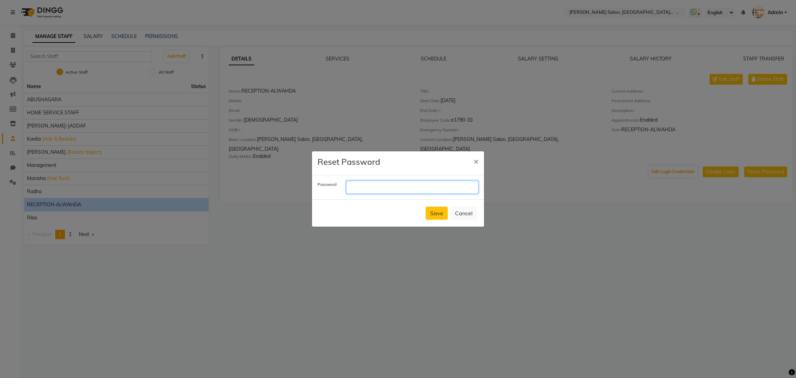
click at [385, 186] on input "text" at bounding box center [412, 187] width 132 height 13
type input "SUGAR"
click at [438, 210] on button "Save" at bounding box center [436, 212] width 22 height 13
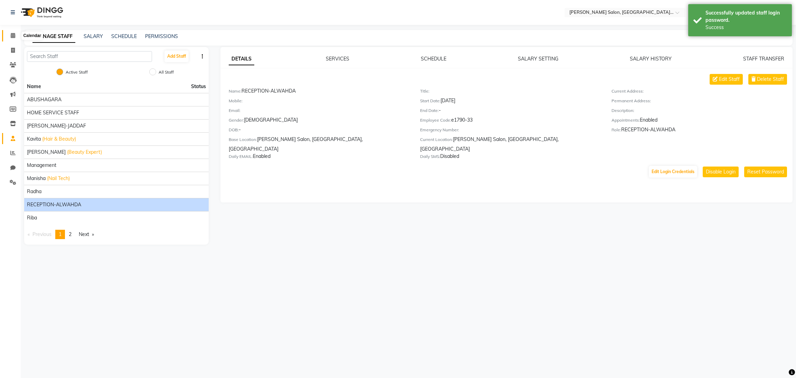
click at [13, 36] on icon at bounding box center [13, 35] width 4 height 5
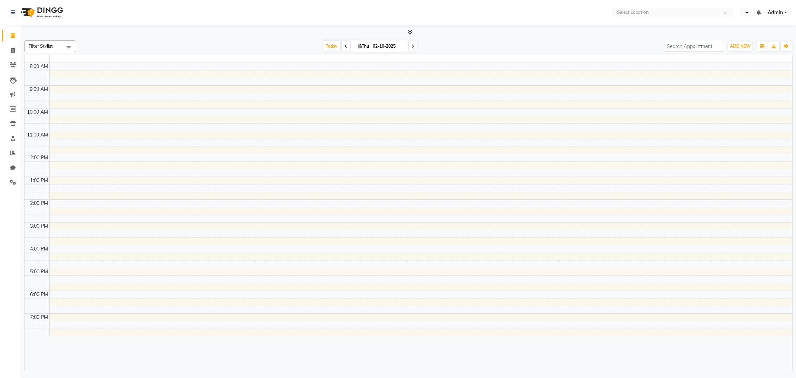
select select "en"
